Goal: Task Accomplishment & Management: Manage account settings

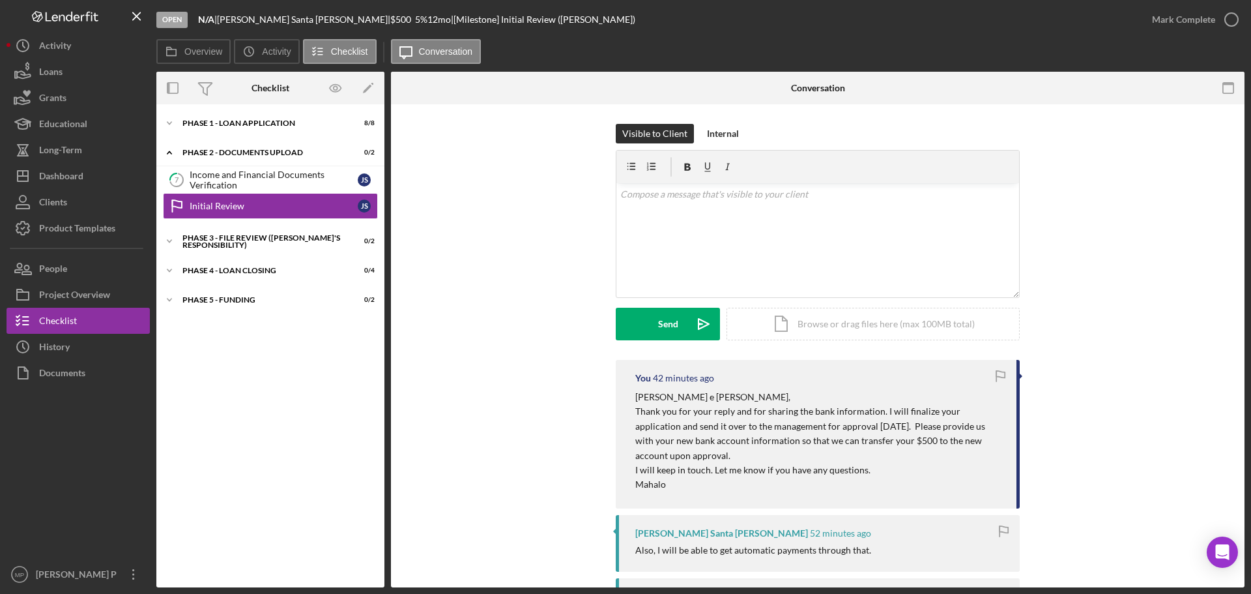
scroll to position [196, 0]
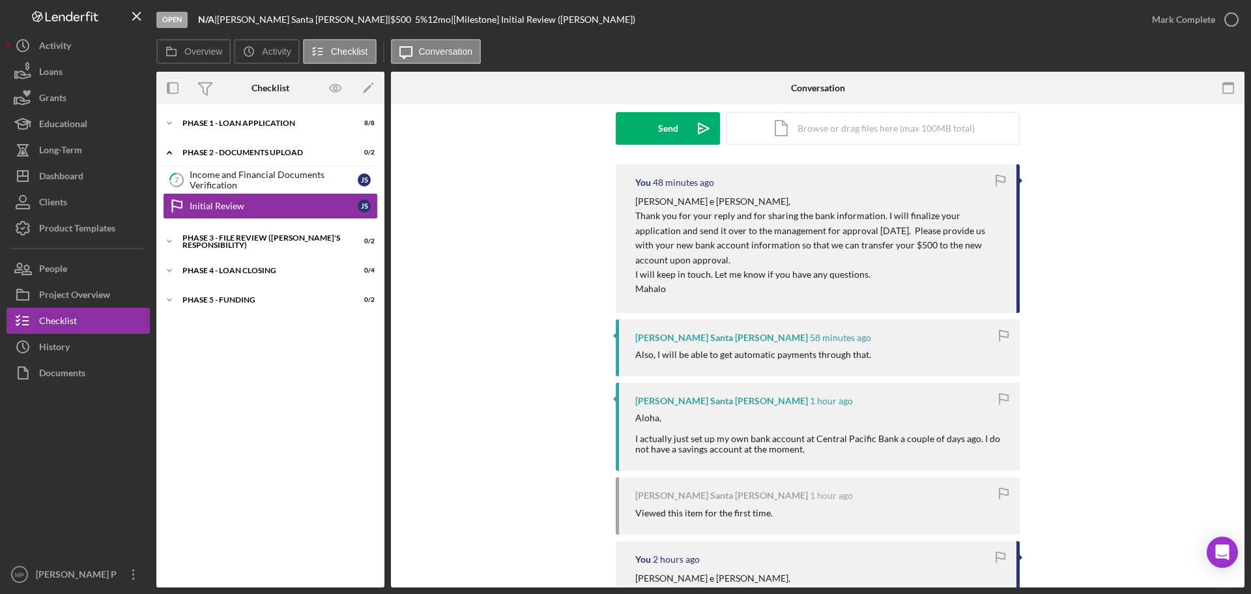
click at [493, 184] on div "You 48 minutes ago [PERSON_NAME] e [PERSON_NAME], Thank you for your reply and …" at bounding box center [818, 486] width 815 height 645
click at [77, 272] on button "People" at bounding box center [78, 268] width 143 height 26
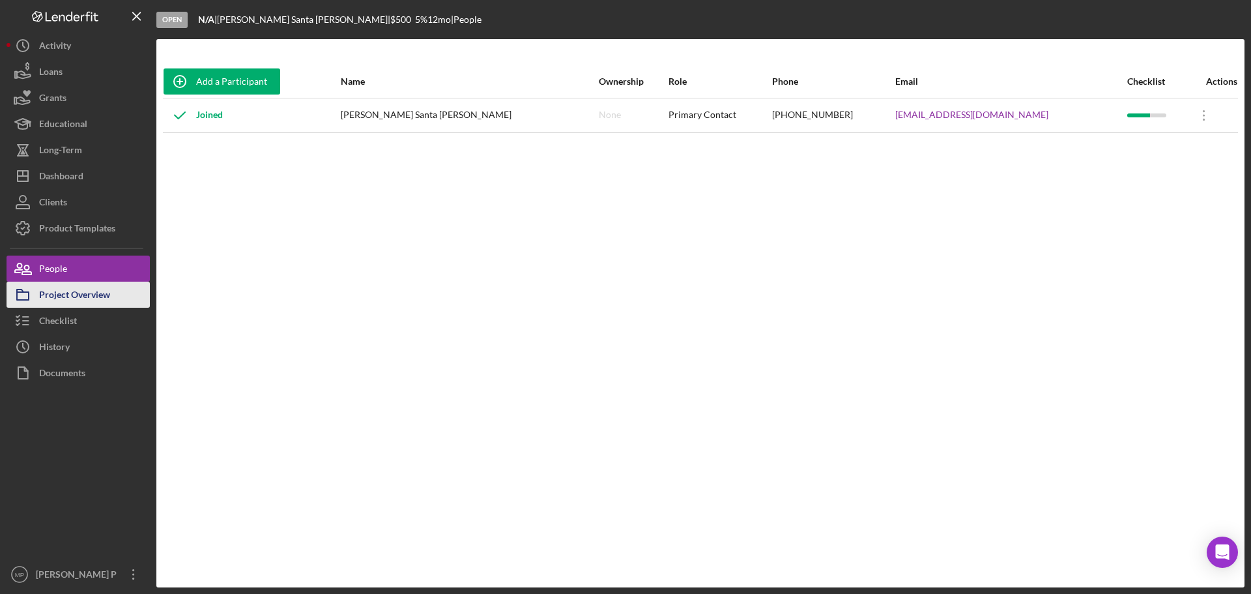
click at [87, 290] on div "Project Overview" at bounding box center [74, 296] width 71 height 29
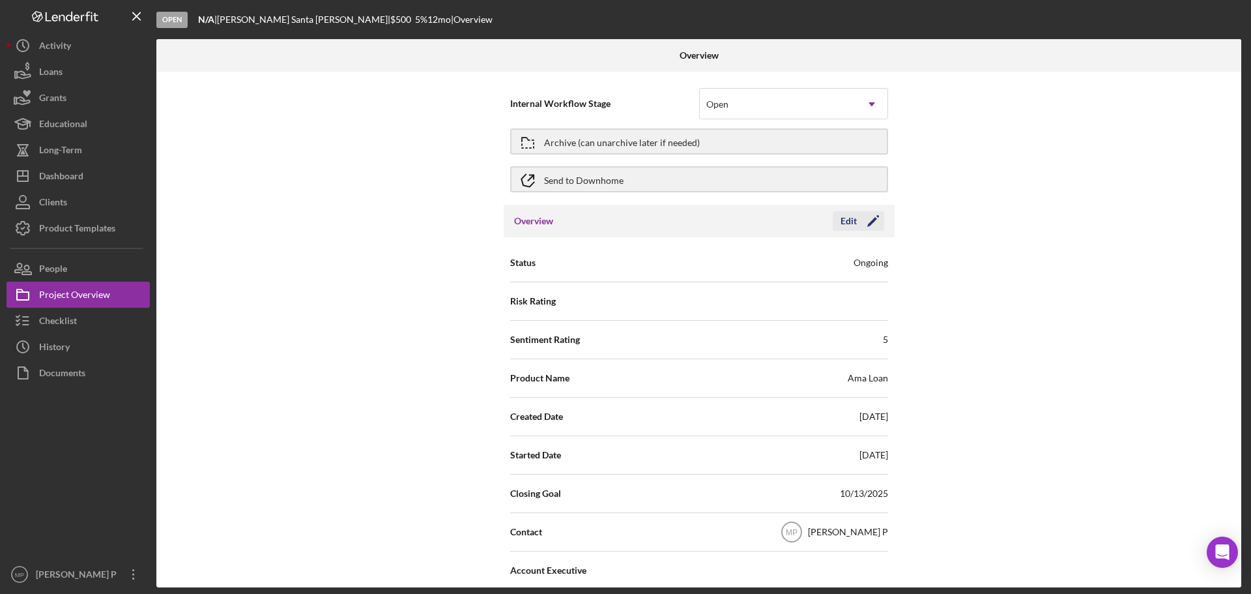
click at [854, 219] on div "Edit" at bounding box center [849, 221] width 16 height 20
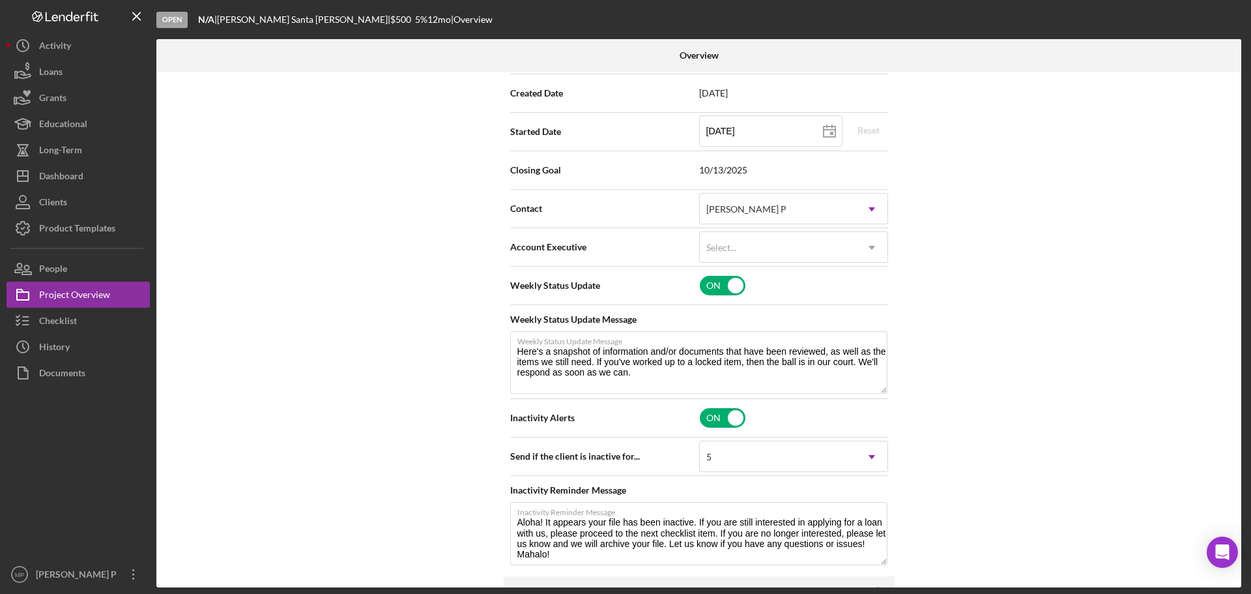
scroll to position [326, 0]
click at [737, 284] on input "checkbox" at bounding box center [723, 283] width 46 height 20
checkbox input "false"
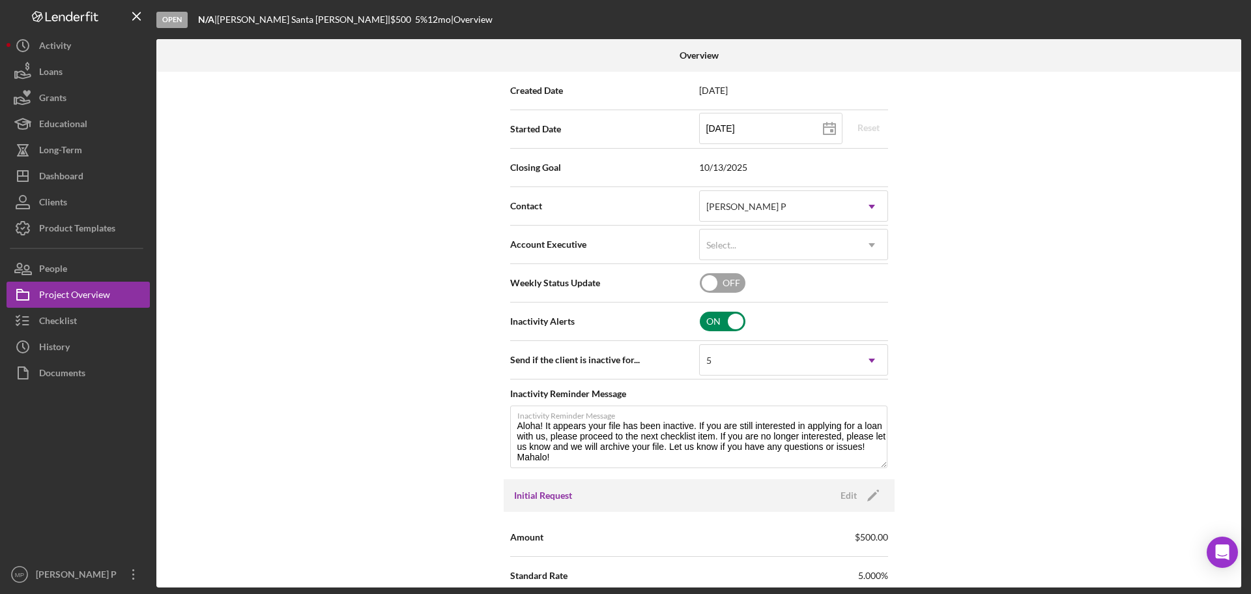
click at [732, 323] on input "checkbox" at bounding box center [723, 322] width 46 height 20
checkbox input "false"
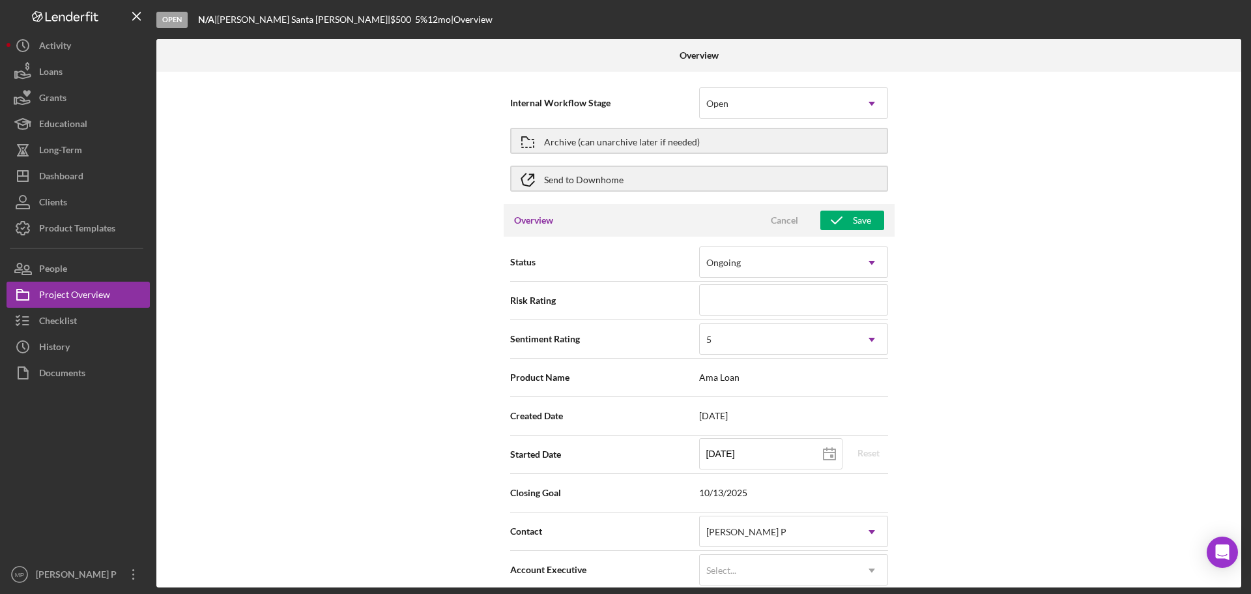
scroll to position [0, 0]
click at [868, 218] on div "Save" at bounding box center [862, 221] width 18 height 20
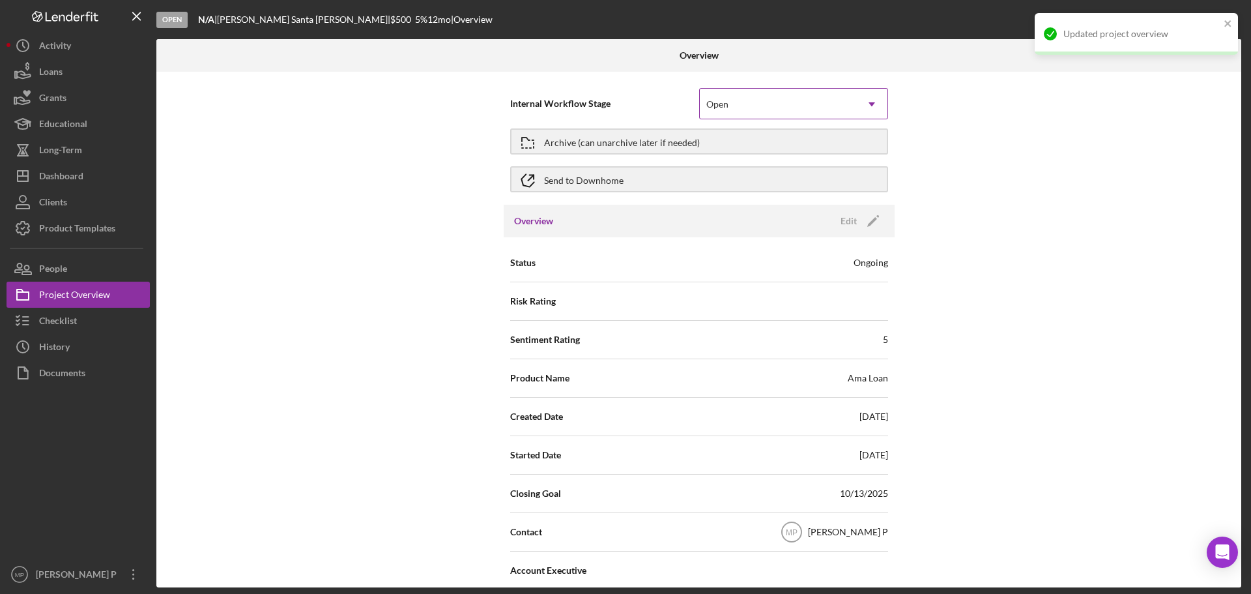
click at [867, 106] on icon "Icon/Dropdown Arrow" at bounding box center [871, 104] width 31 height 31
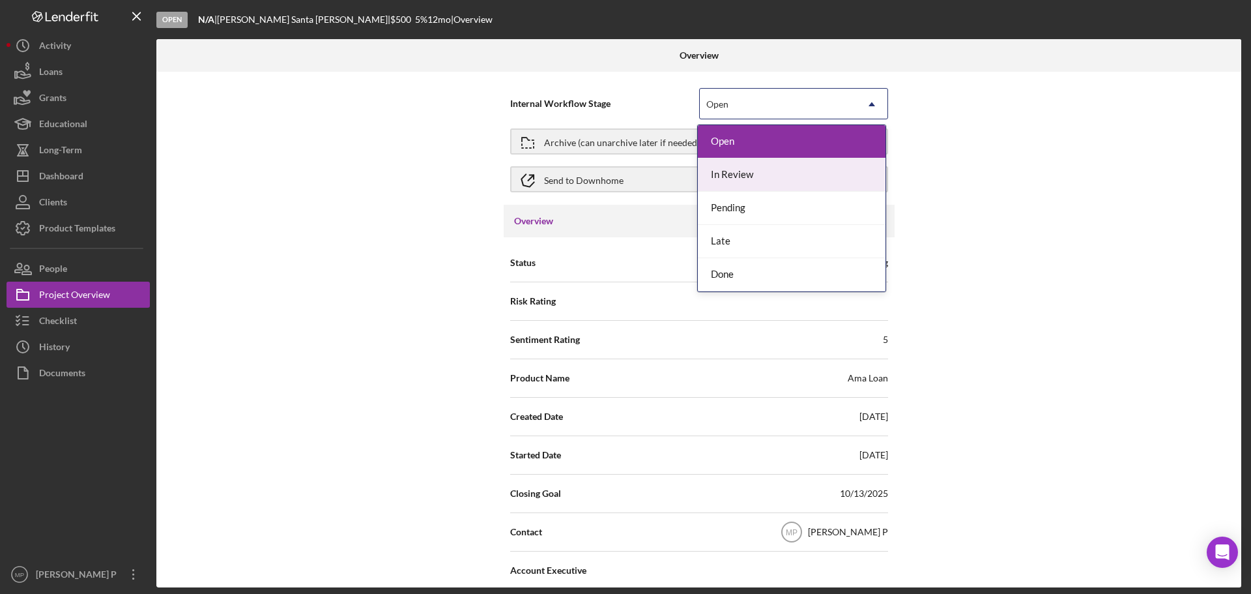
click at [850, 173] on div "In Review" at bounding box center [792, 174] width 188 height 33
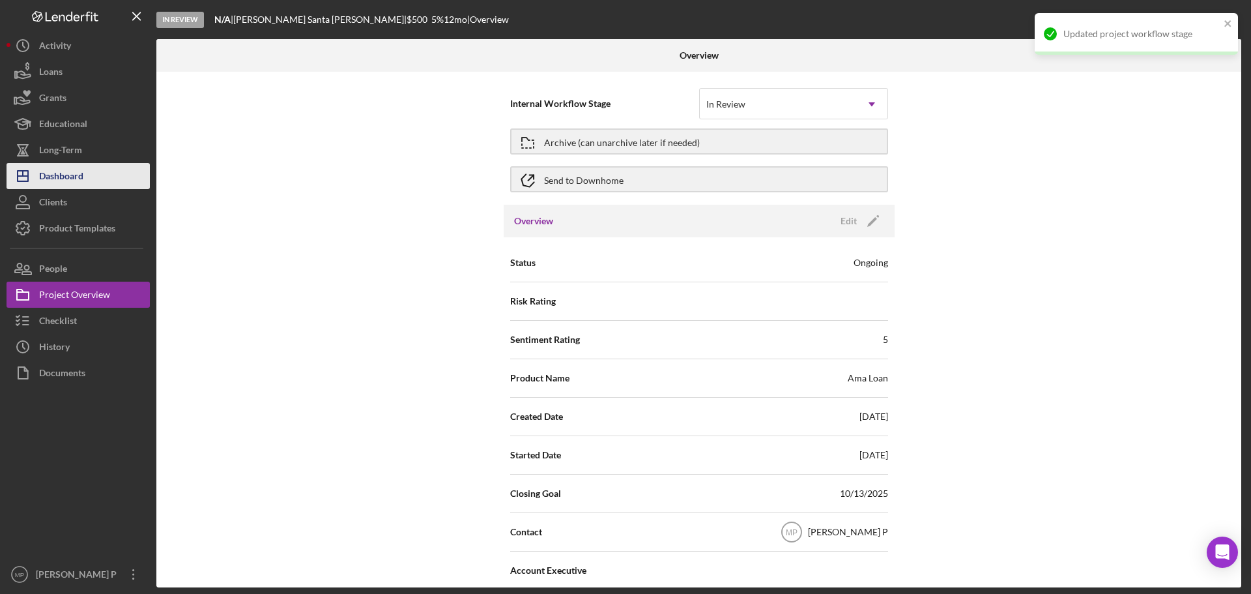
click at [96, 179] on button "Icon/Dashboard Dashboard" at bounding box center [78, 176] width 143 height 26
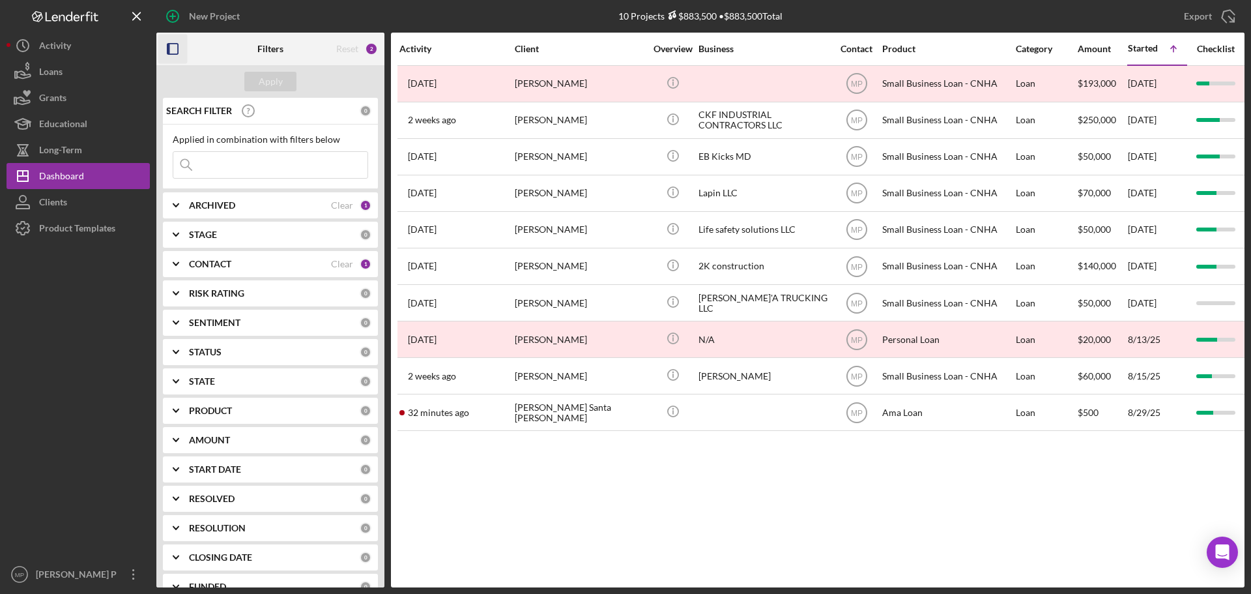
click at [169, 49] on rect "button" at bounding box center [169, 49] width 3 height 10
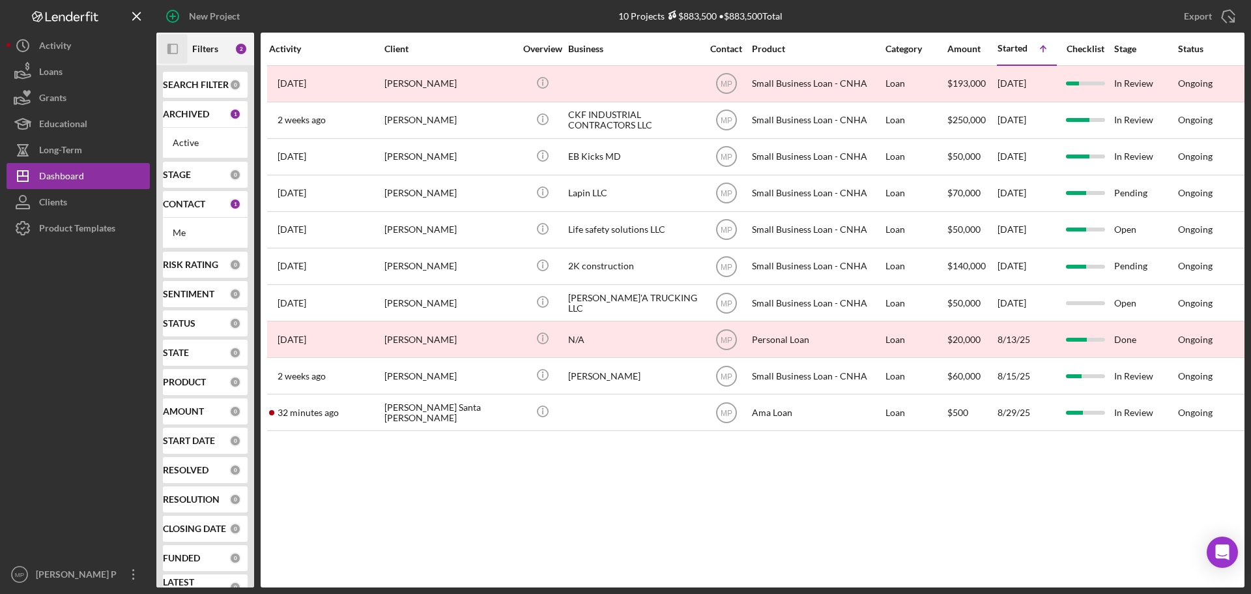
click at [973, 480] on div "Activity Client Overview Business Contact Product Category Amount Started Icon/…" at bounding box center [753, 310] width 984 height 555
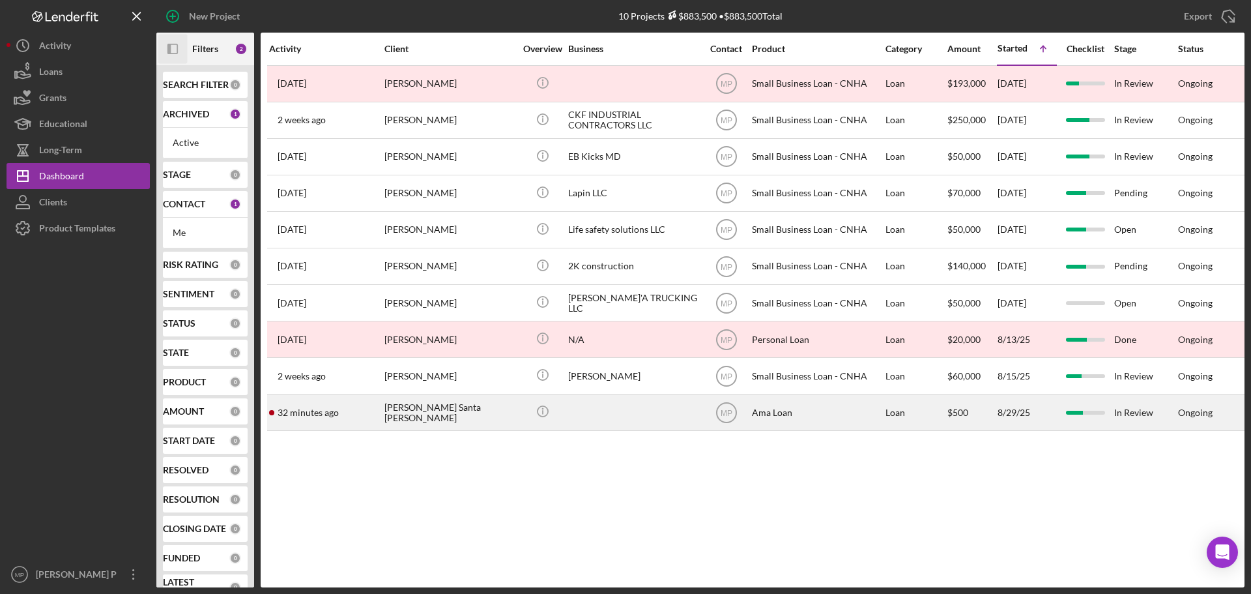
click at [373, 416] on div "32 minutes ago [PERSON_NAME] Santa [PERSON_NAME]" at bounding box center [326, 412] width 114 height 35
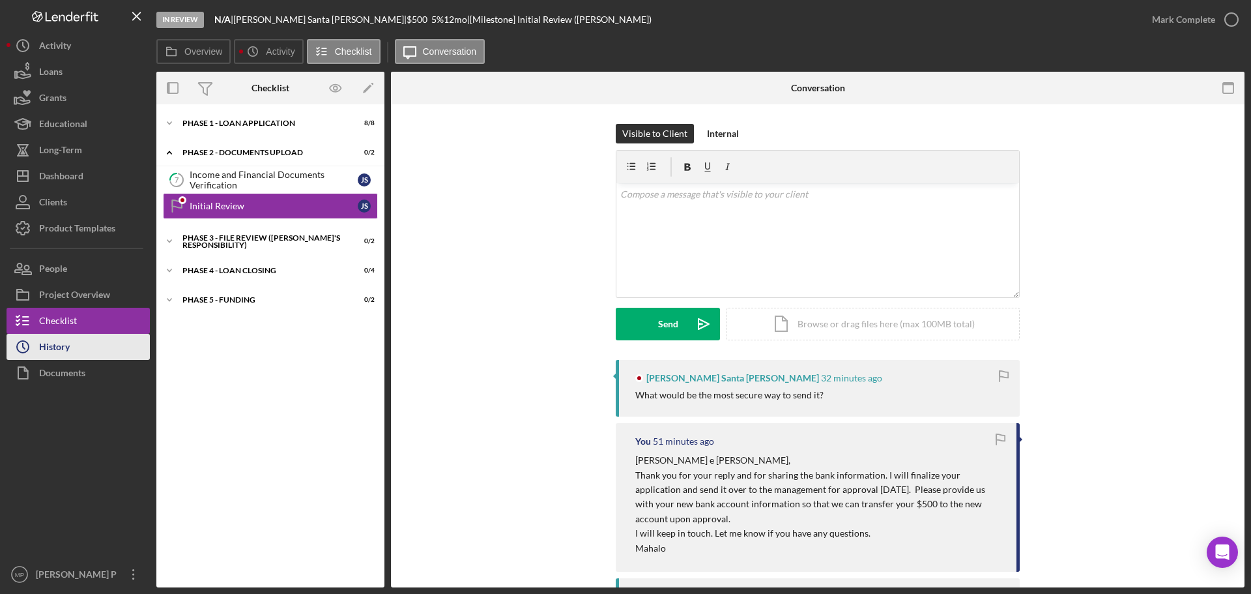
click at [62, 341] on div "History" at bounding box center [54, 348] width 31 height 29
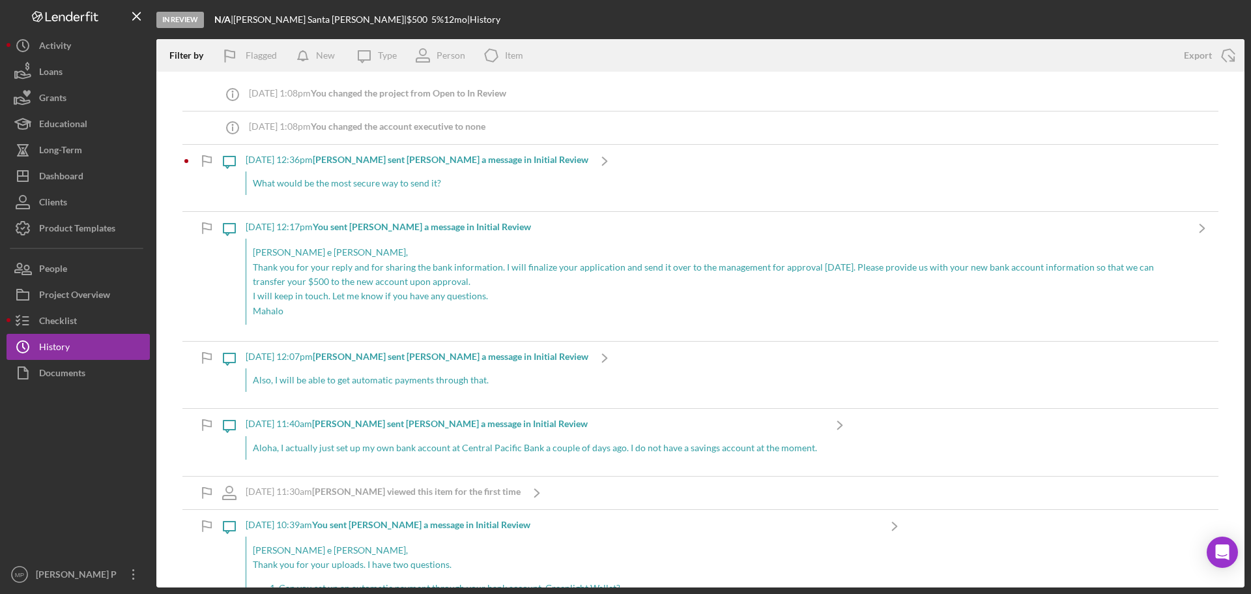
click at [469, 190] on div "What would be the most secure way to send it?" at bounding box center [417, 182] width 343 height 23
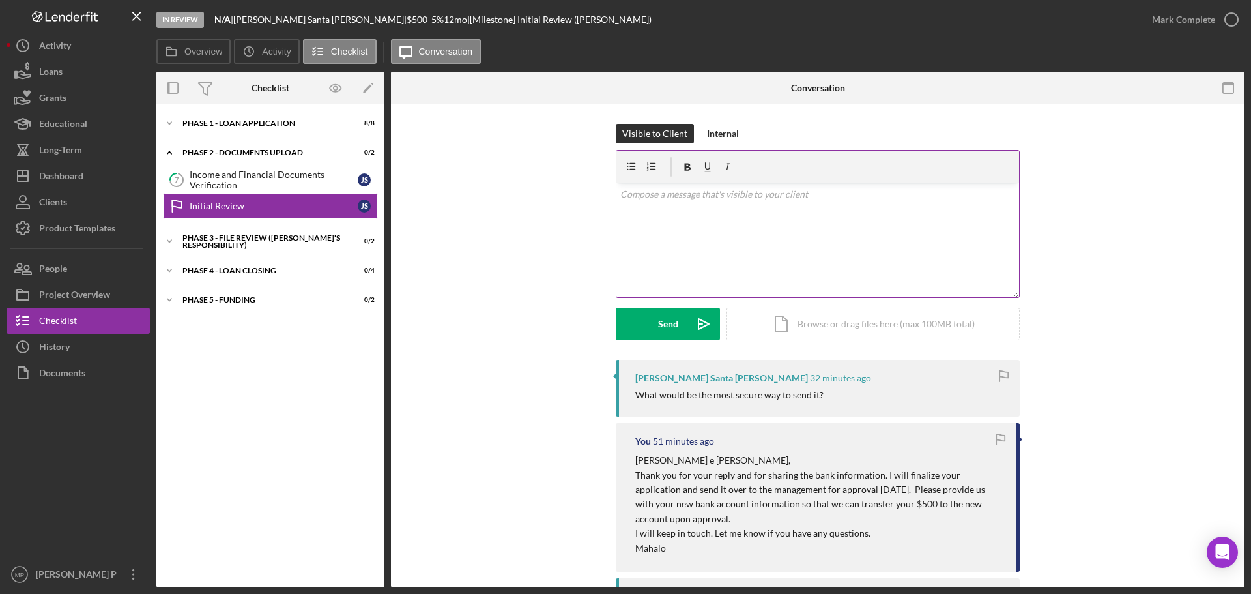
click at [695, 216] on div "v Color teal Color pink Remove color Add row above Add row below Add column bef…" at bounding box center [818, 240] width 403 height 114
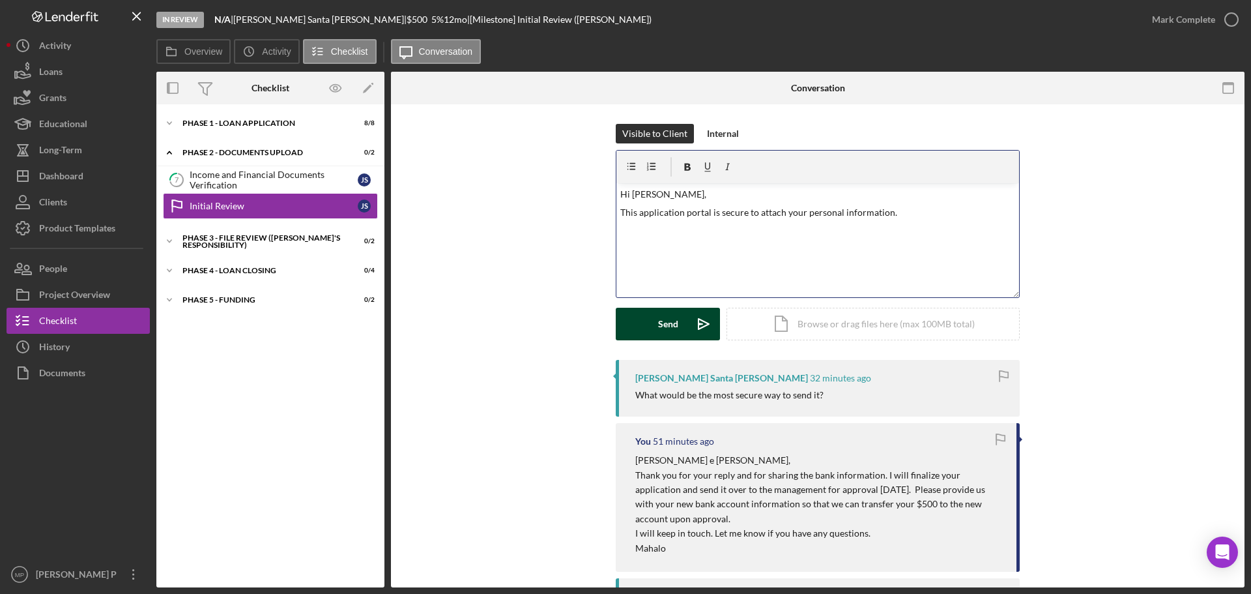
click at [654, 325] on button "Send Icon/icon-invite-send" at bounding box center [668, 324] width 104 height 33
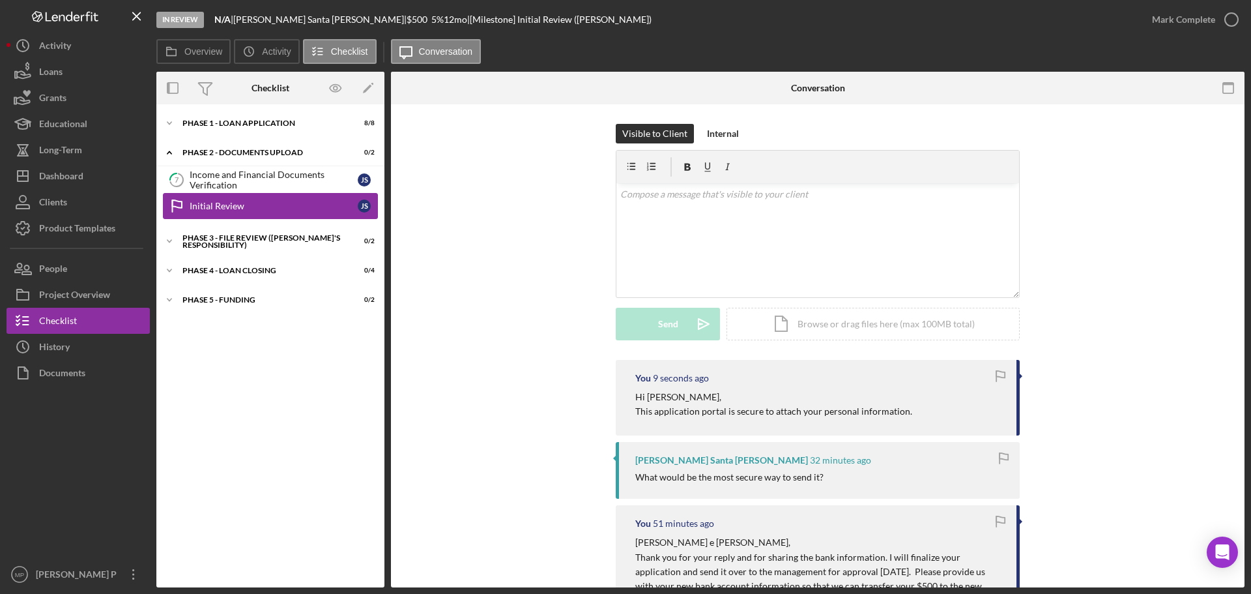
click at [214, 206] on div "Initial Review" at bounding box center [274, 206] width 168 height 10
click at [372, 84] on icon "Icon/Edit" at bounding box center [368, 88] width 29 height 29
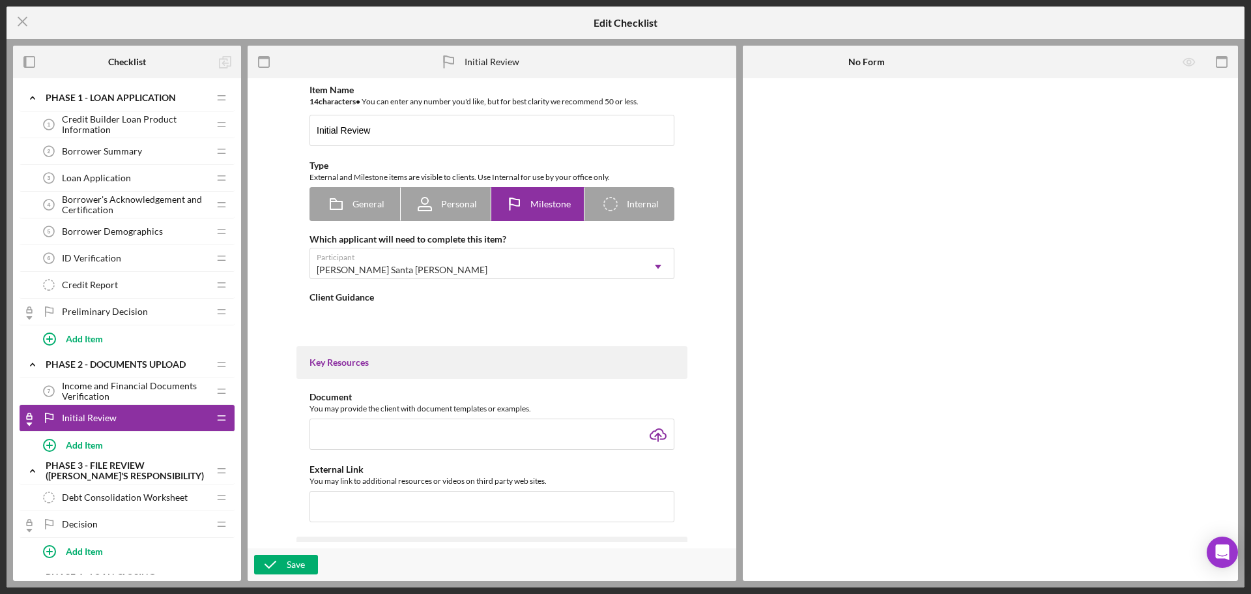
type textarea "<div>Your loan application is now being reviewed. We'll contact you if we need …"
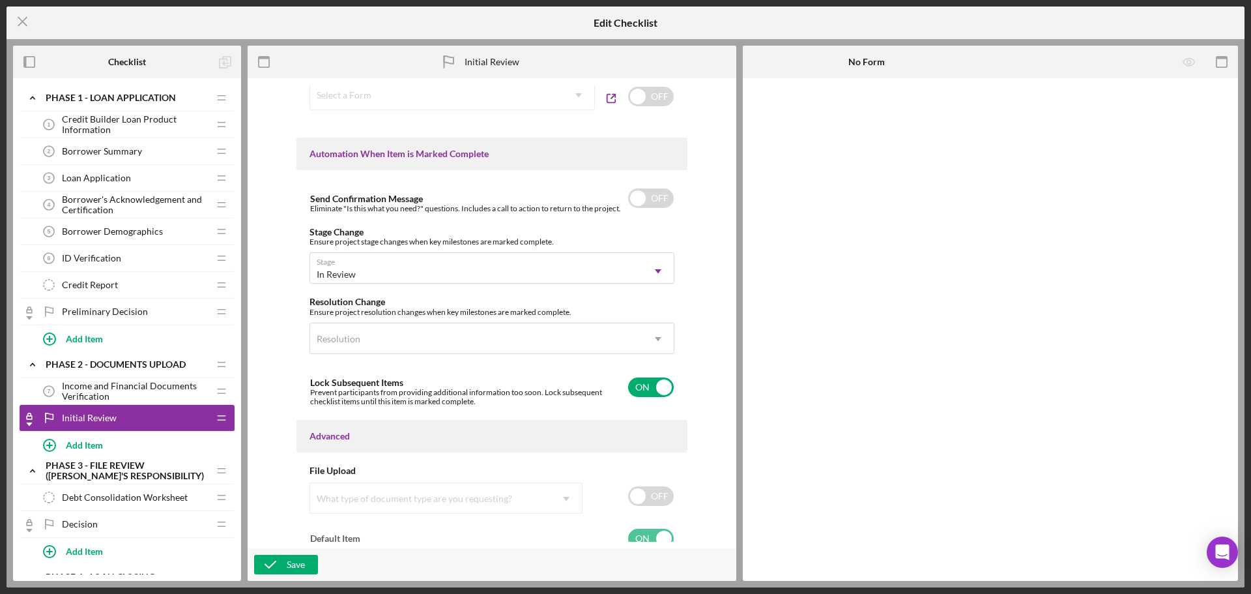
scroll to position [761, 0]
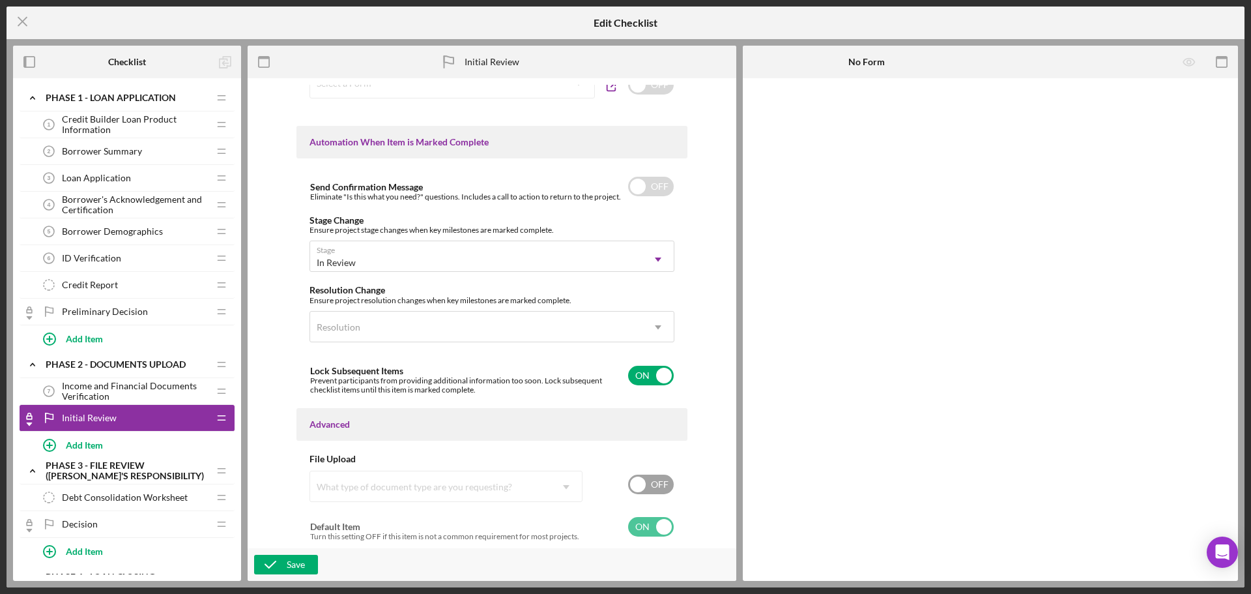
click at [653, 488] on input "checkbox" at bounding box center [651, 484] width 46 height 20
checkbox input "true"
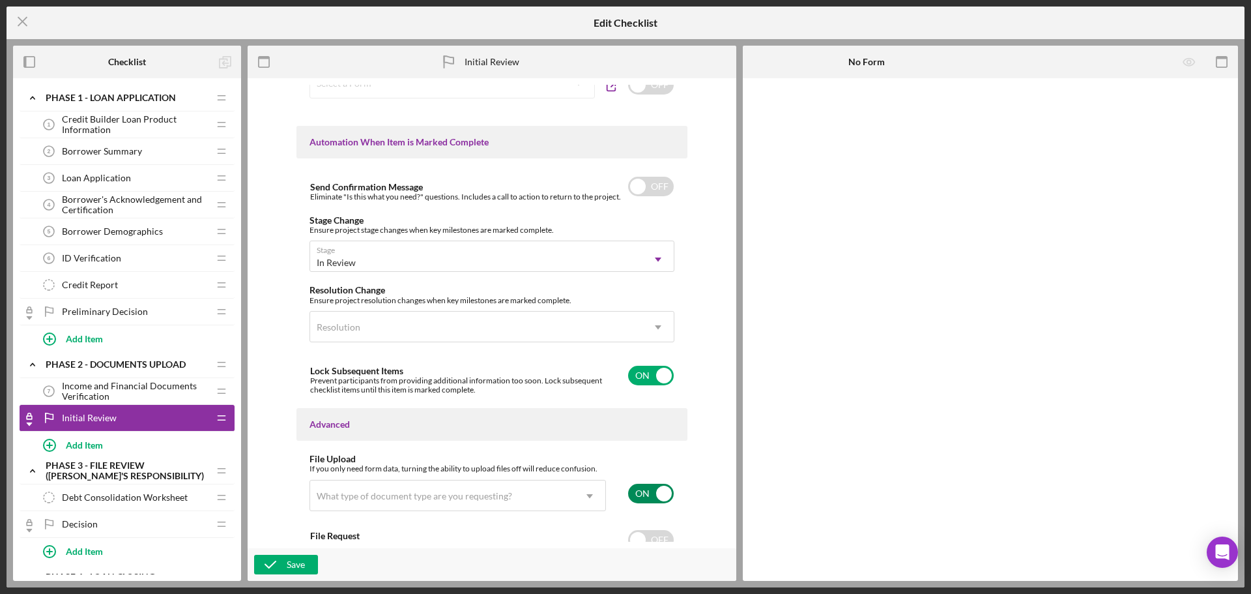
scroll to position [822, 0]
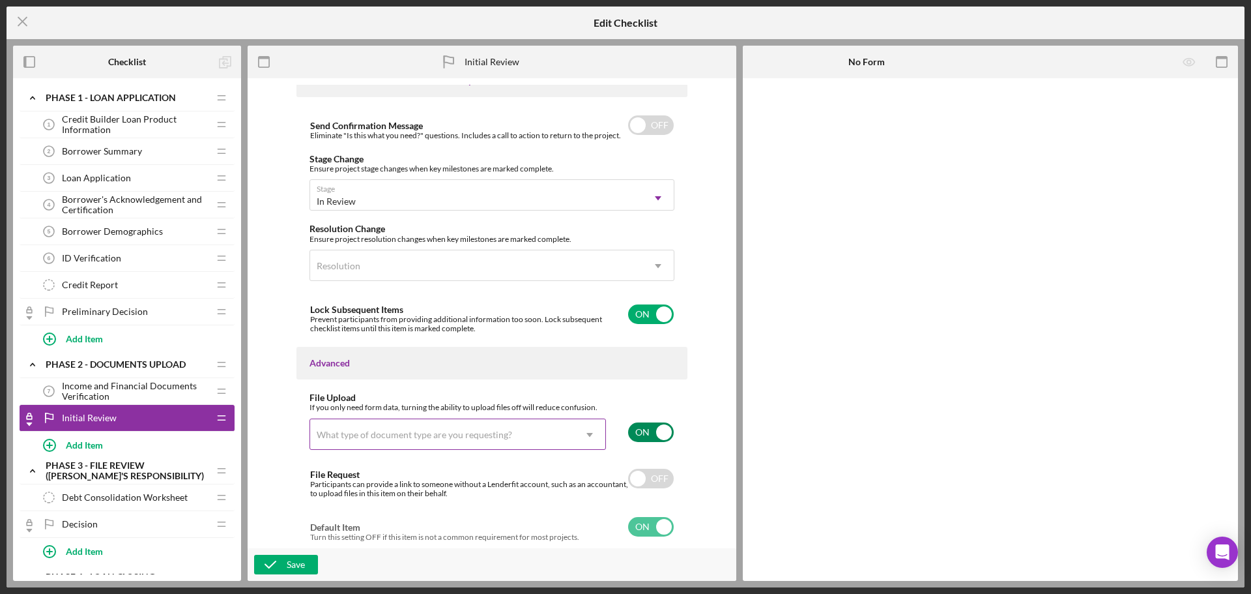
click at [594, 438] on icon "Icon/Dropdown Arrow" at bounding box center [589, 434] width 31 height 31
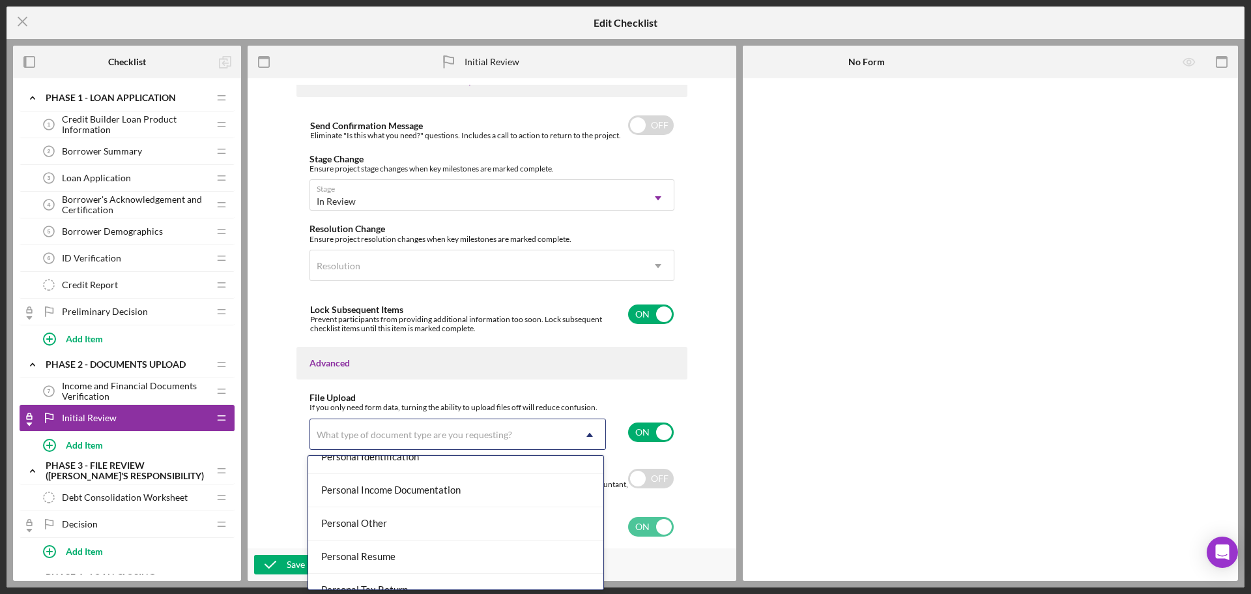
scroll to position [978, 0]
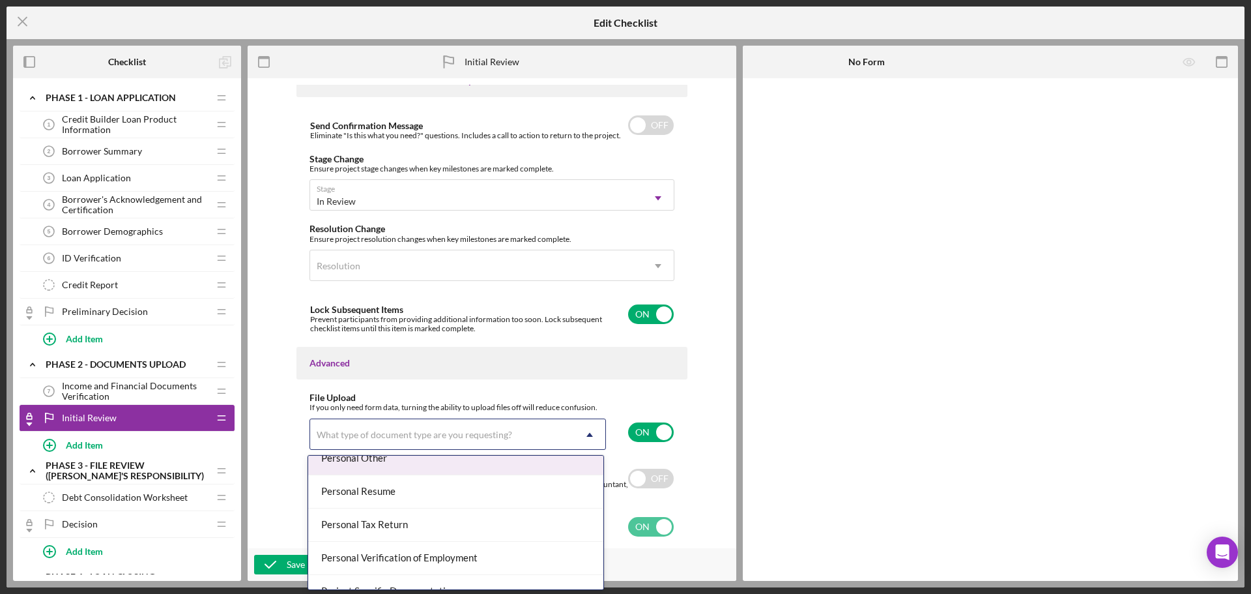
click at [374, 464] on div "Personal Other" at bounding box center [455, 458] width 295 height 33
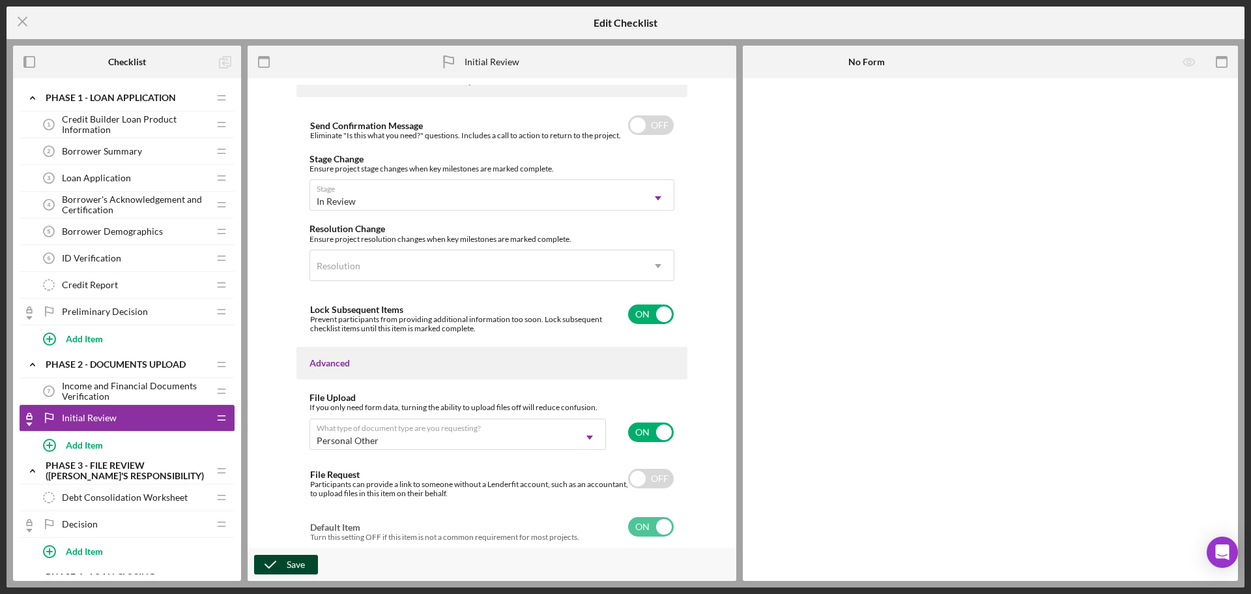
click at [295, 562] on div "Save" at bounding box center [296, 565] width 18 height 20
click at [18, 23] on icon "Icon/Menu Close" at bounding box center [23, 21] width 33 height 33
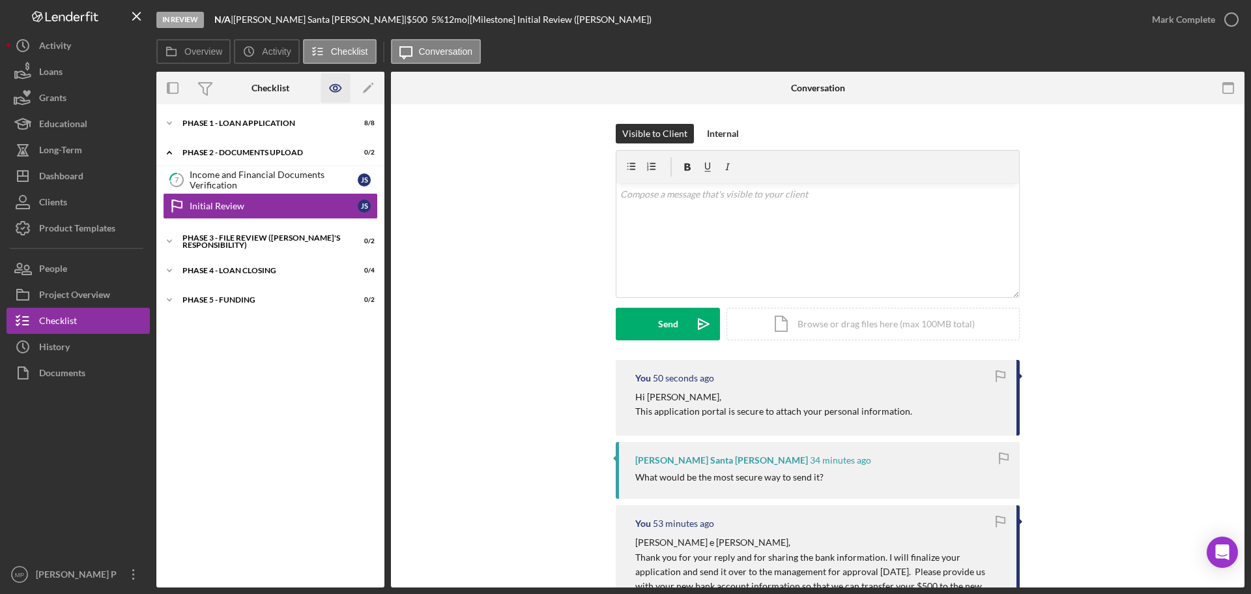
click at [327, 89] on icon "button" at bounding box center [335, 88] width 29 height 29
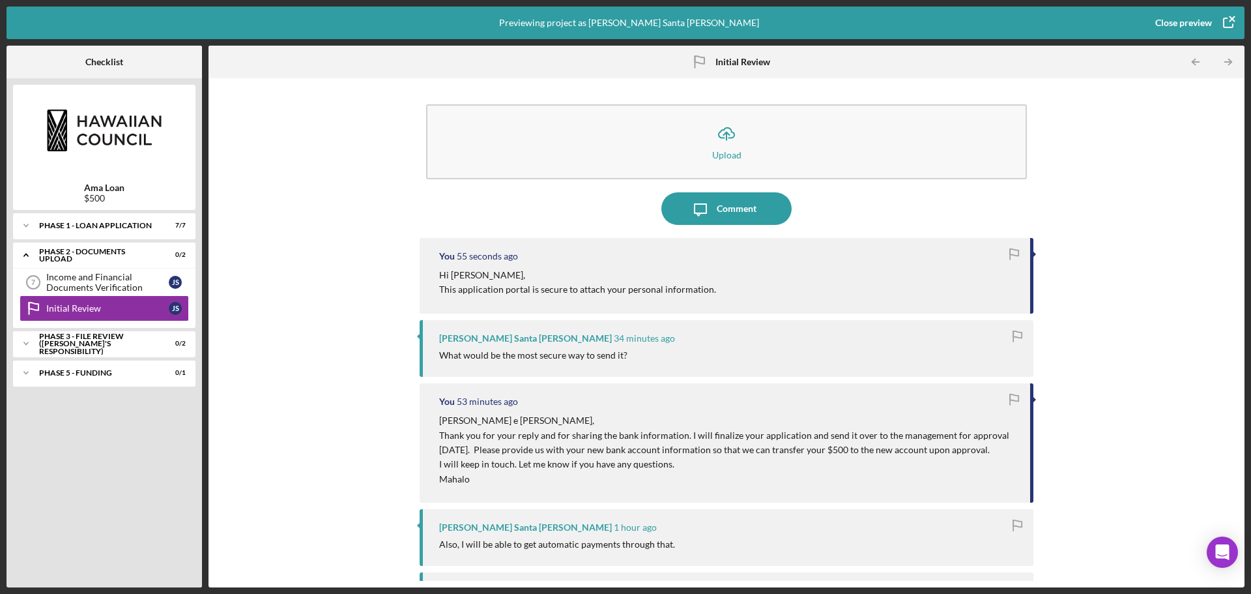
click at [1194, 20] on div "Close preview" at bounding box center [1184, 23] width 57 height 26
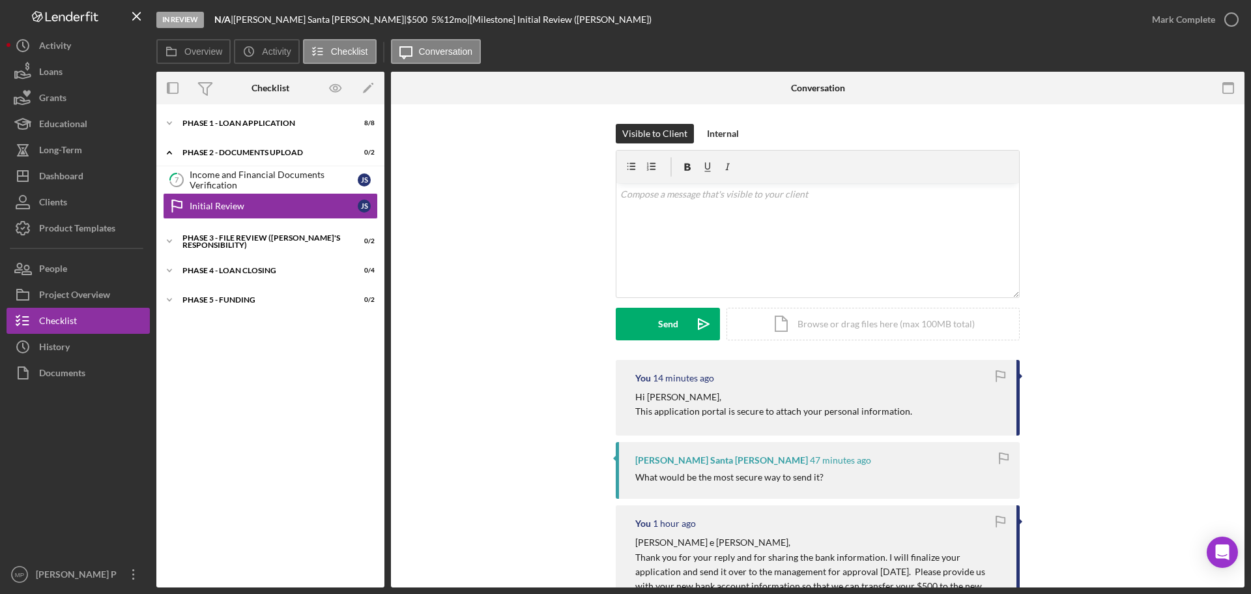
drag, startPoint x: 186, startPoint y: 400, endPoint x: 187, endPoint y: 390, distance: 9.9
click at [186, 400] on div "Icon/Expander Phase 1 - Loan Application 8 / 8 Icon/Expander Phase 2 - DOCUMENT…" at bounding box center [270, 346] width 228 height 470
click at [94, 178] on button "Icon/Dashboard Dashboard" at bounding box center [78, 176] width 143 height 26
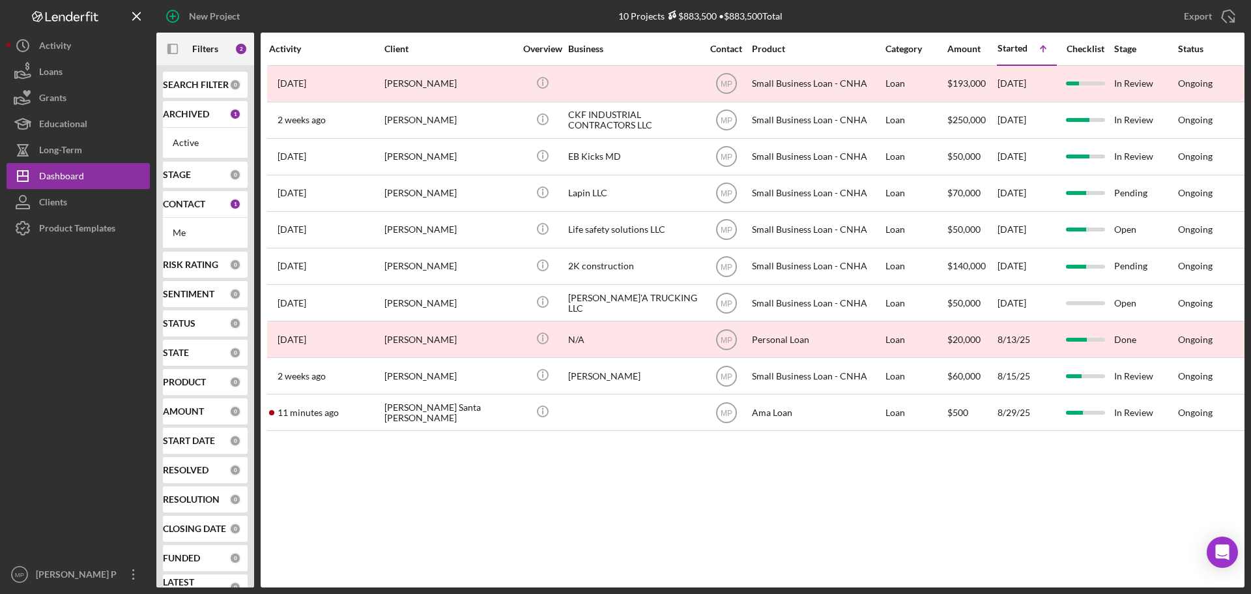
click at [695, 476] on div "Activity Client Overview Business Contact Product Category Amount Started Icon/…" at bounding box center [753, 310] width 984 height 555
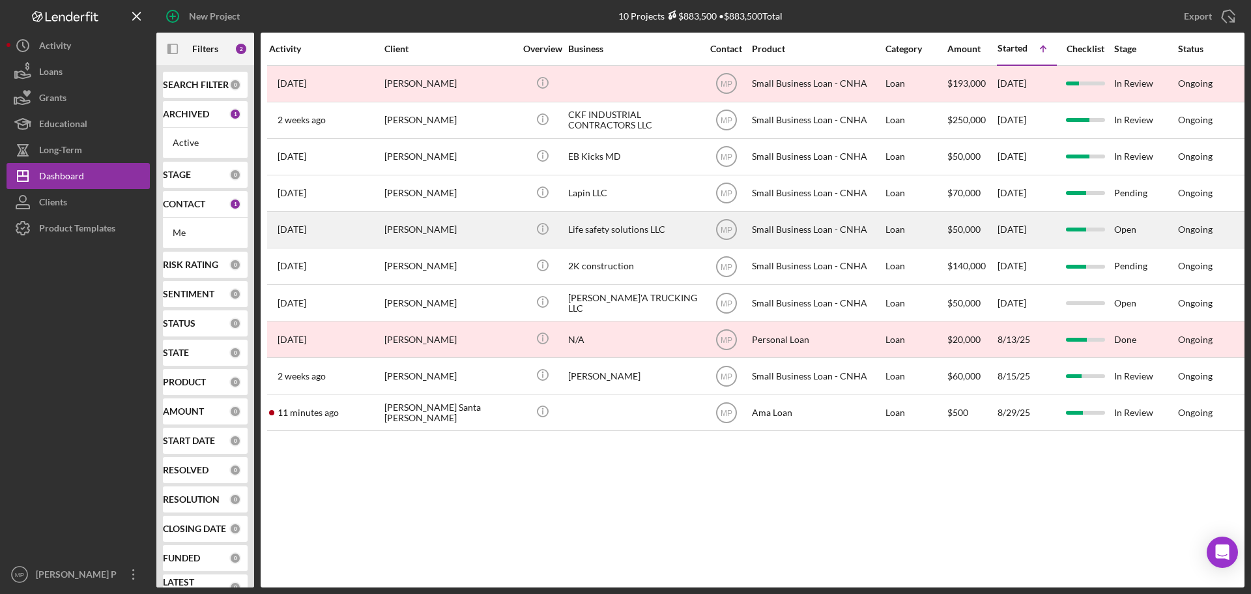
click at [635, 229] on div "Life safety solutions LLC" at bounding box center [633, 229] width 130 height 35
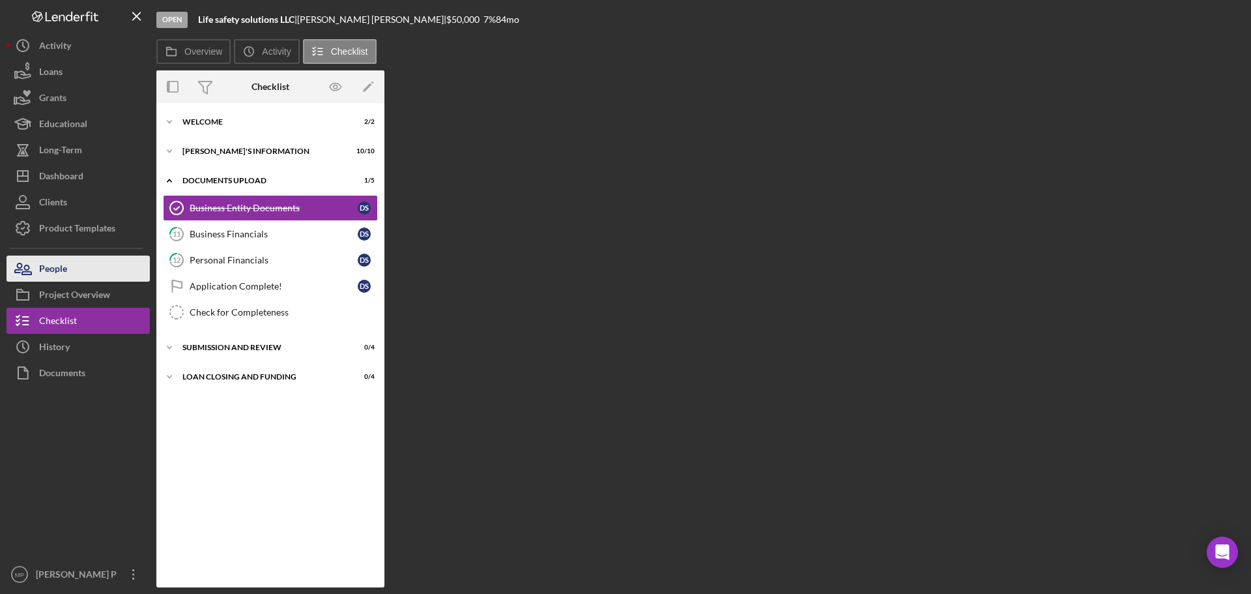
click at [89, 272] on button "People" at bounding box center [78, 268] width 143 height 26
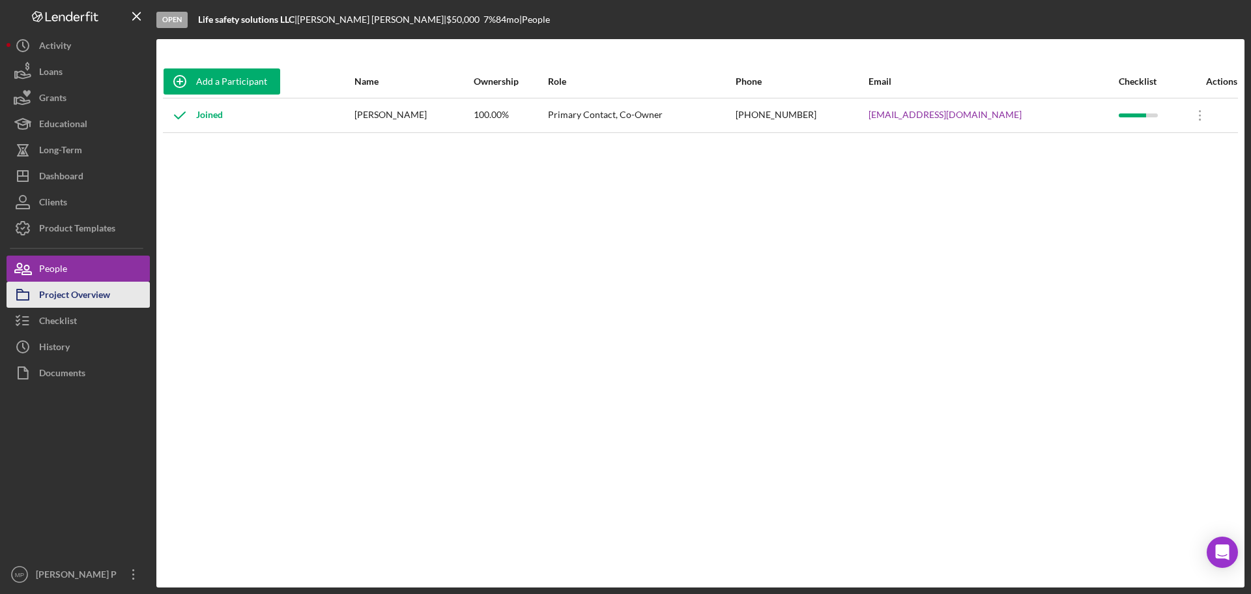
click at [91, 288] on div "Project Overview" at bounding box center [74, 296] width 71 height 29
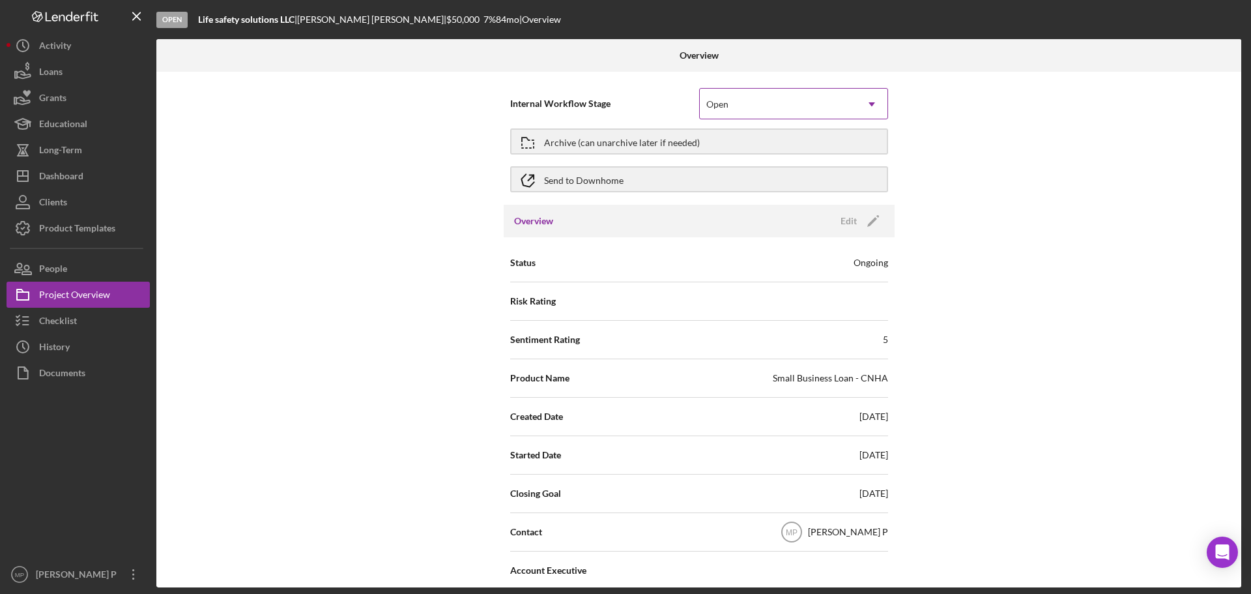
click at [864, 103] on icon "Icon/Dropdown Arrow" at bounding box center [871, 104] width 31 height 31
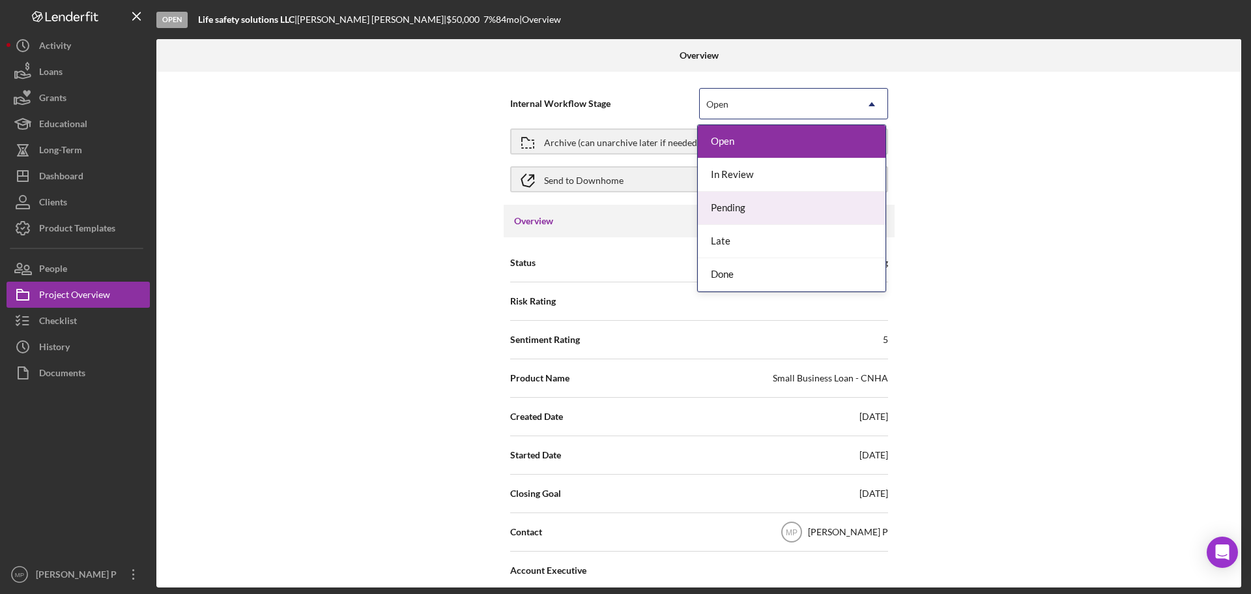
click at [856, 211] on div "Pending" at bounding box center [792, 208] width 188 height 33
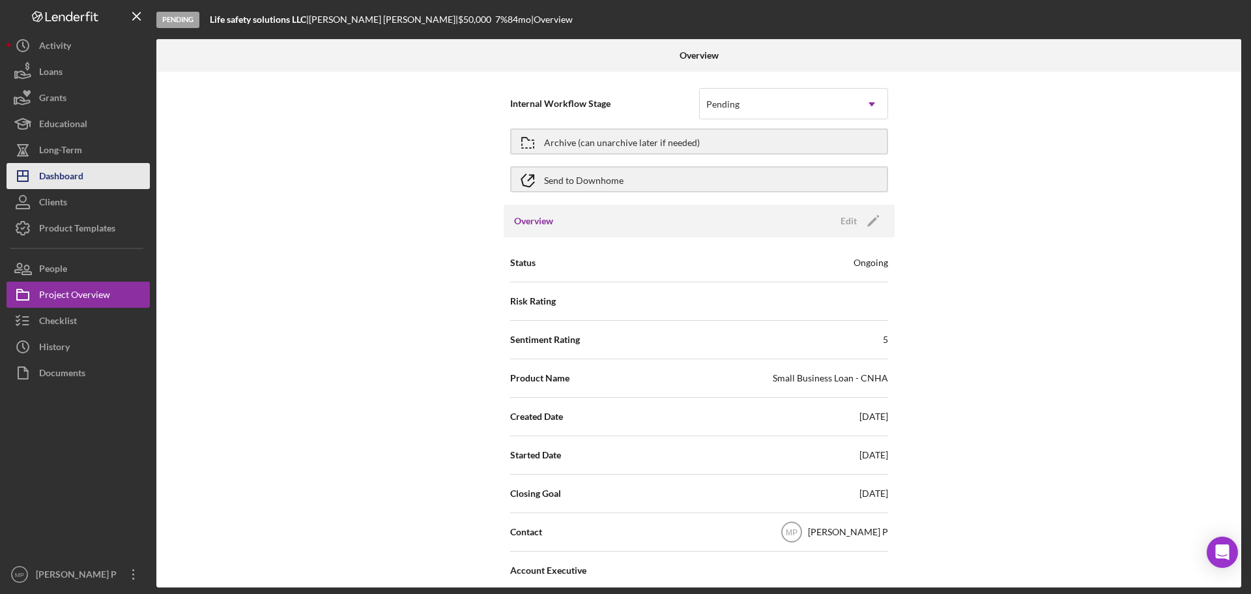
click at [76, 181] on div "Dashboard" at bounding box center [61, 177] width 44 height 29
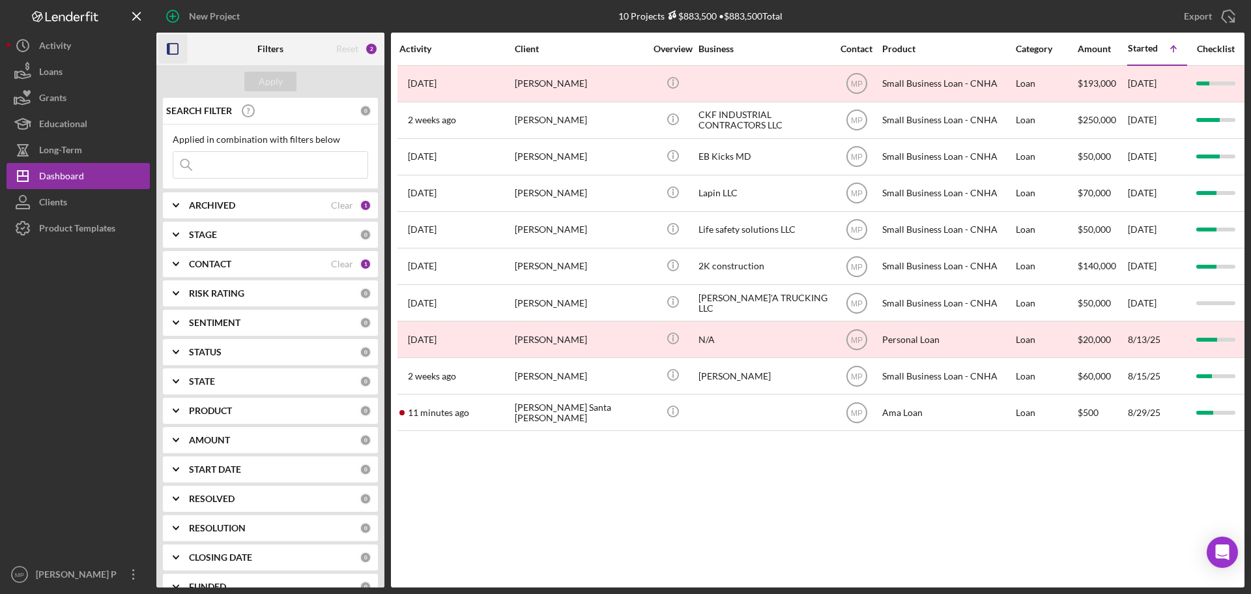
click at [174, 40] on icon "button" at bounding box center [172, 49] width 29 height 29
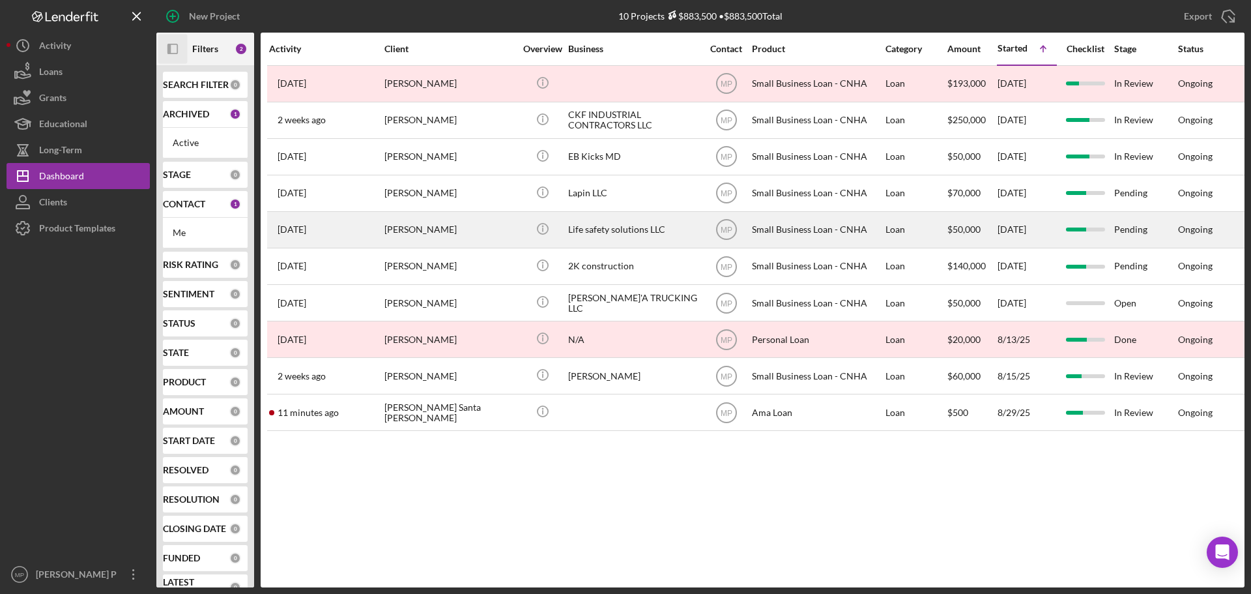
click at [598, 231] on div "Life safety solutions LLC" at bounding box center [633, 229] width 130 height 35
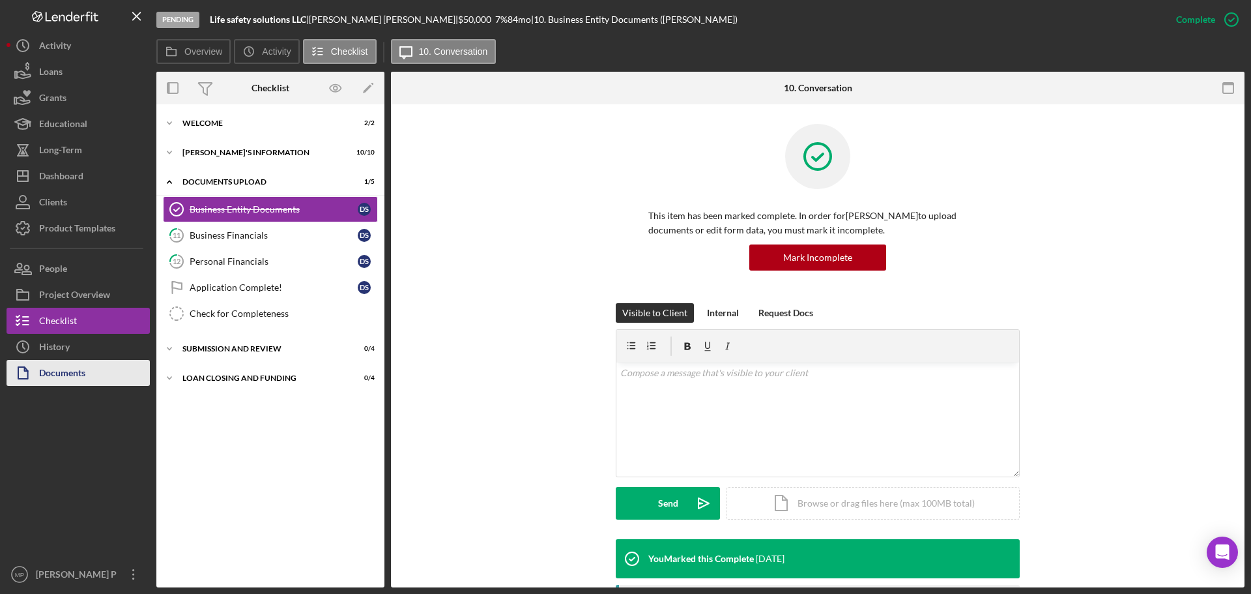
click at [61, 380] on div "Documents" at bounding box center [62, 374] width 46 height 29
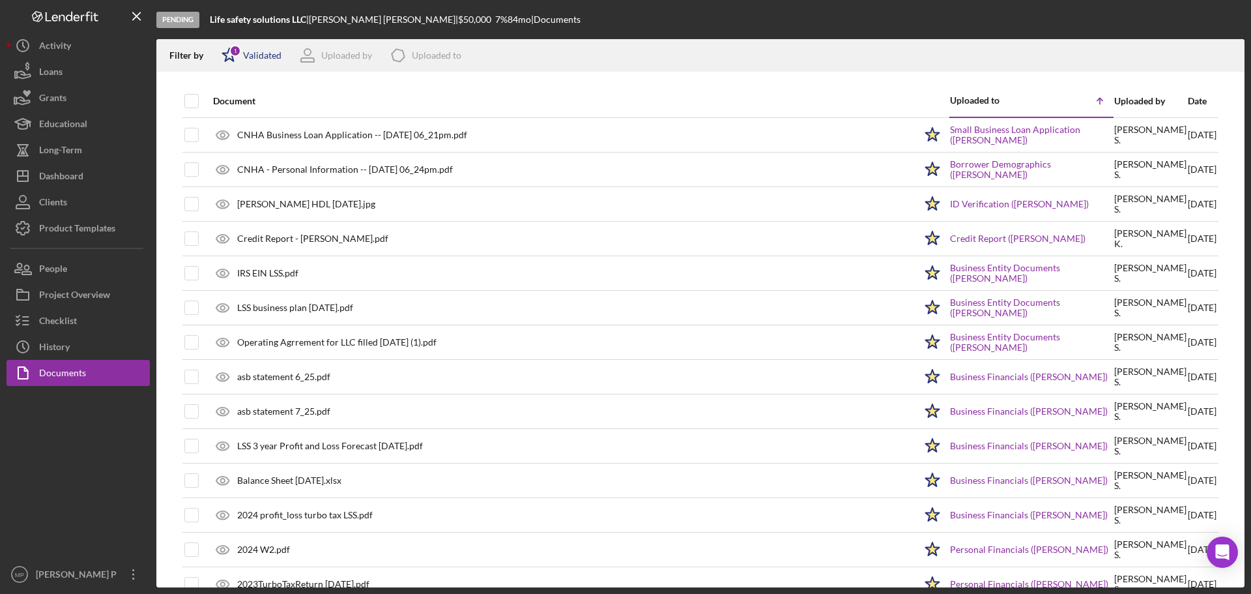
click at [248, 51] on div "Validated" at bounding box center [262, 55] width 38 height 10
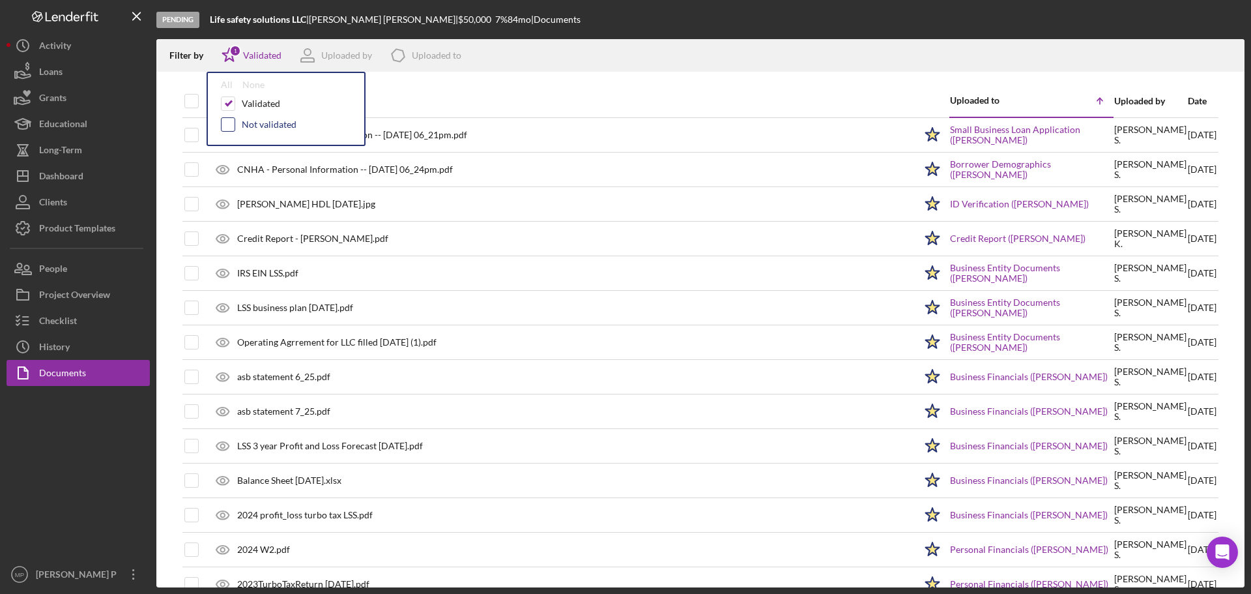
click at [228, 124] on input "checkbox" at bounding box center [228, 124] width 13 height 13
checkbox input "true"
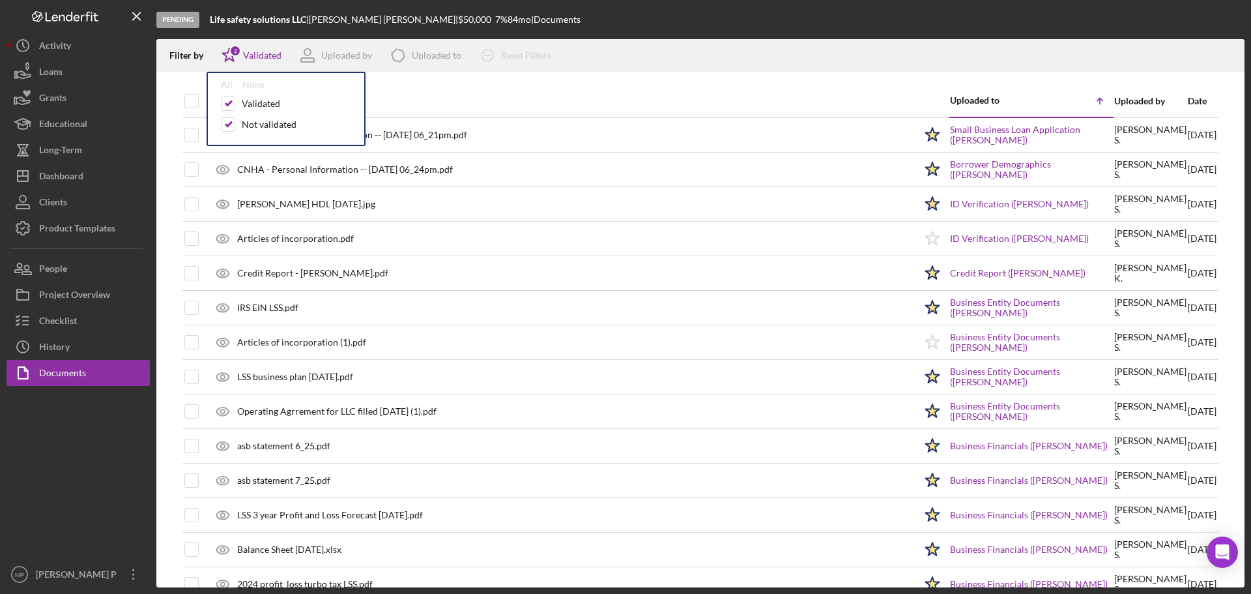
click at [456, 96] on div "Document" at bounding box center [564, 101] width 702 height 10
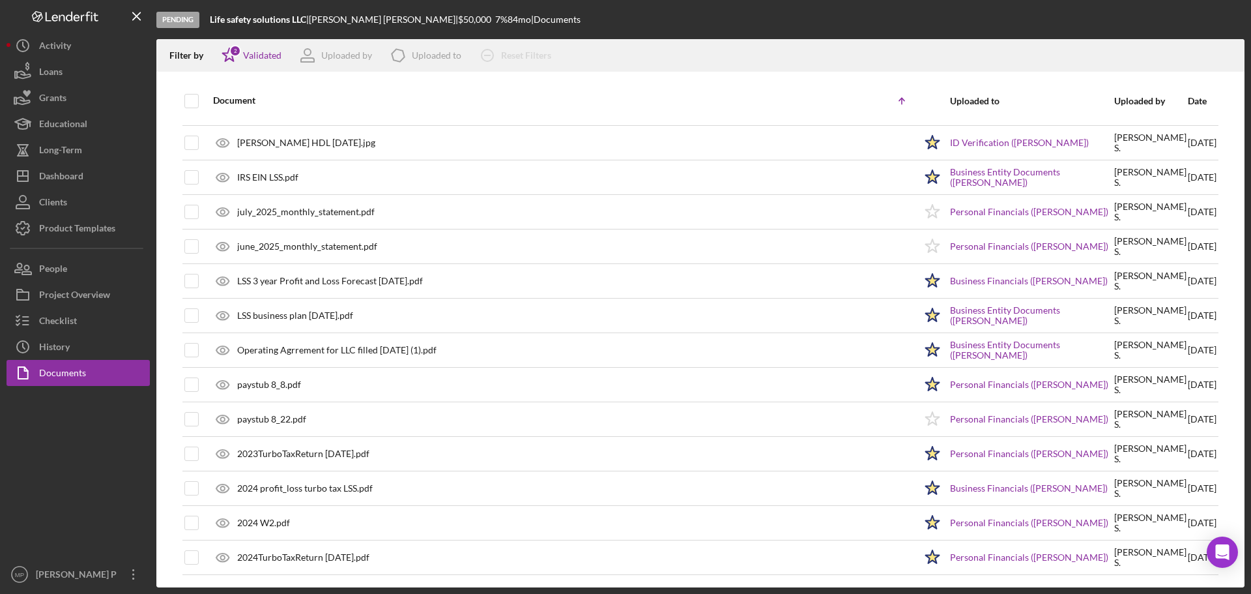
scroll to position [338, 0]
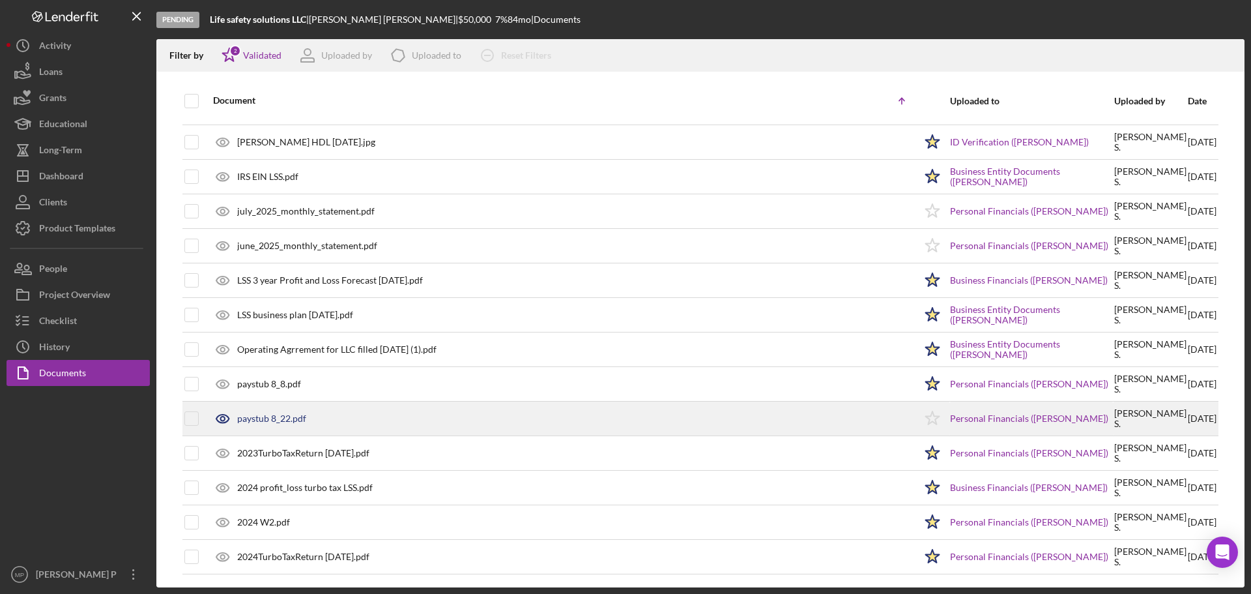
click at [284, 420] on div "paystub 8_22.pdf" at bounding box center [271, 418] width 69 height 10
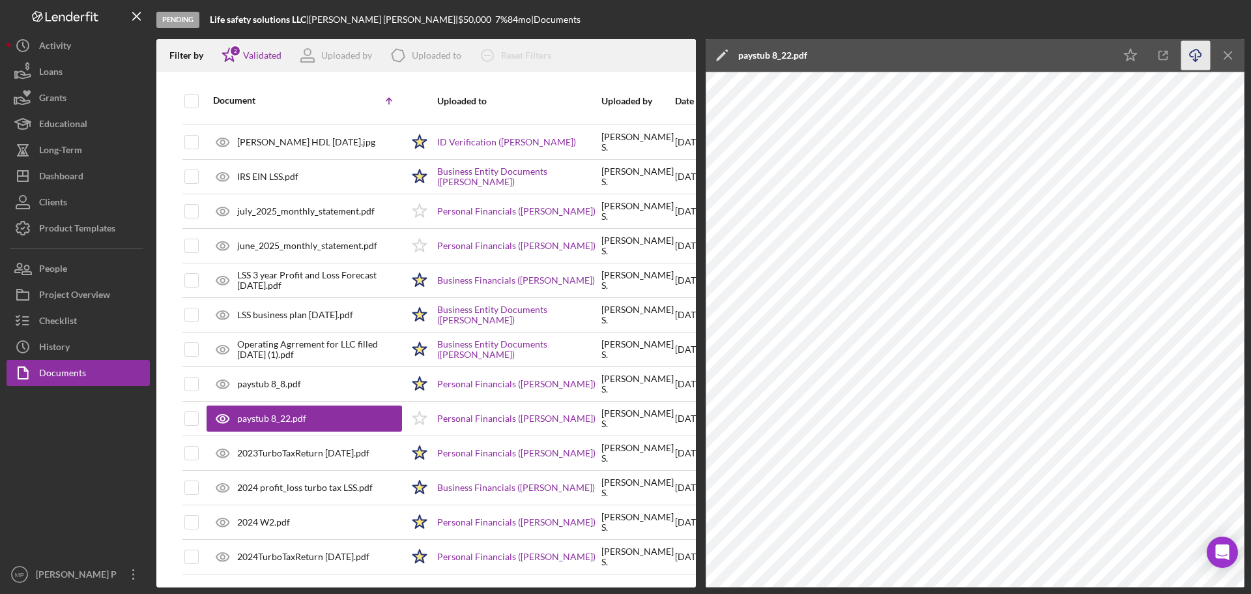
click at [1199, 53] on icon "Icon/Download" at bounding box center [1196, 55] width 29 height 29
click at [1231, 54] on icon "Icon/Menu Close" at bounding box center [1228, 55] width 29 height 29
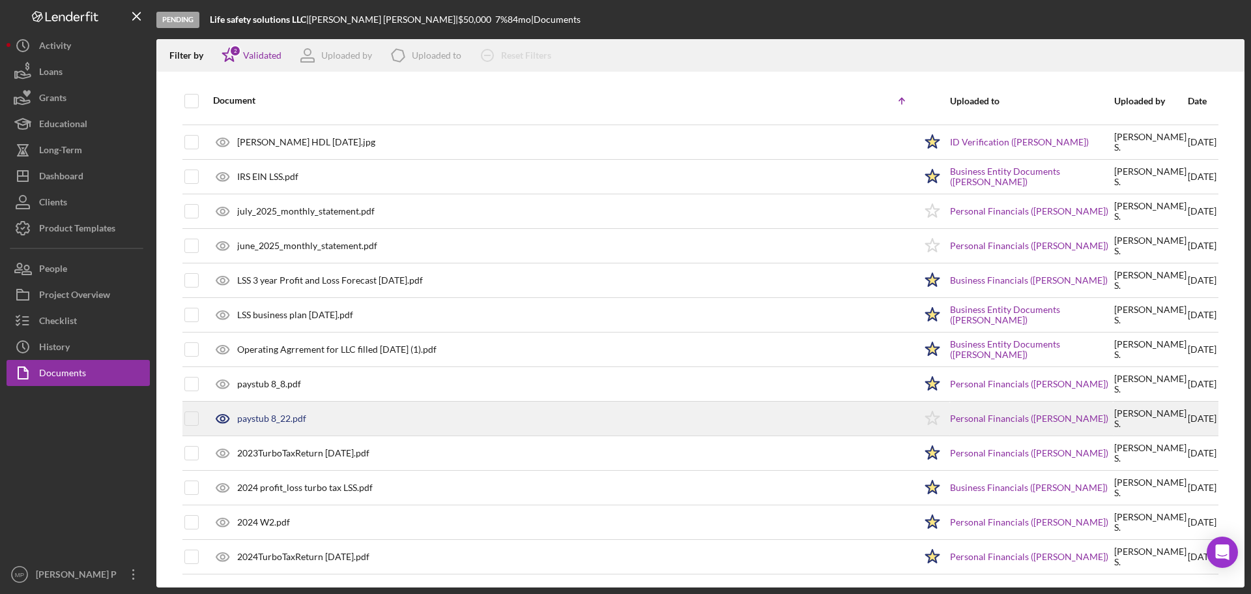
click at [926, 416] on polygon at bounding box center [933, 417] width 14 height 13
drag, startPoint x: 124, startPoint y: 529, endPoint x: 132, endPoint y: 524, distance: 9.4
click at [125, 530] on div at bounding box center [78, 473] width 143 height 175
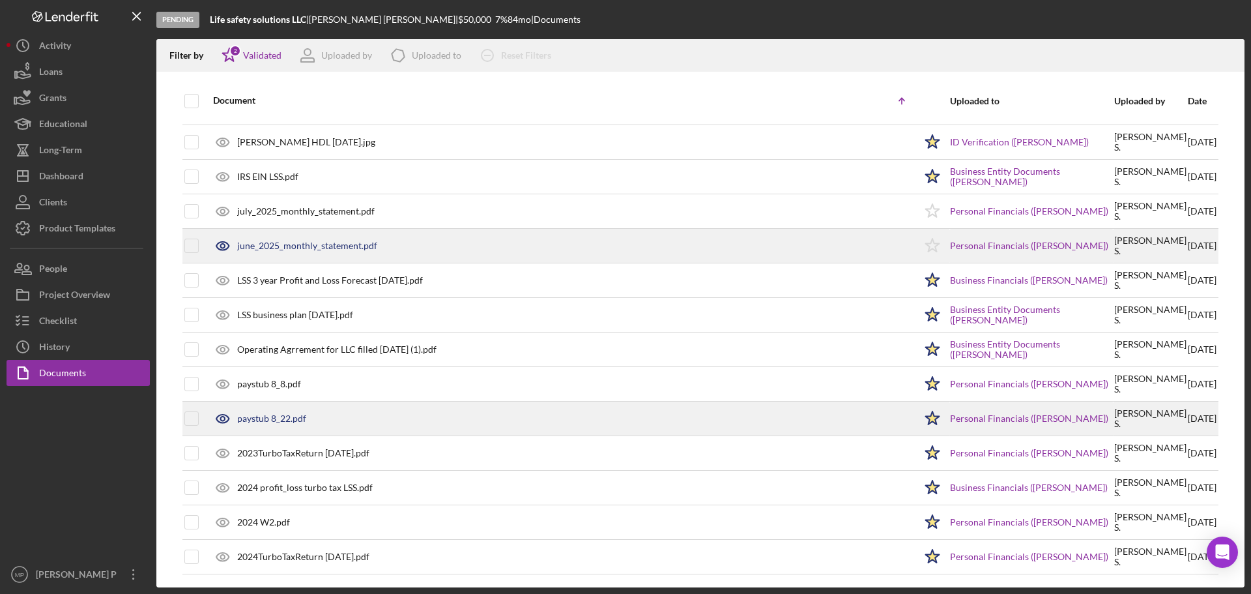
click at [344, 246] on div "june_2025_monthly_statement.pdf" at bounding box center [307, 246] width 140 height 10
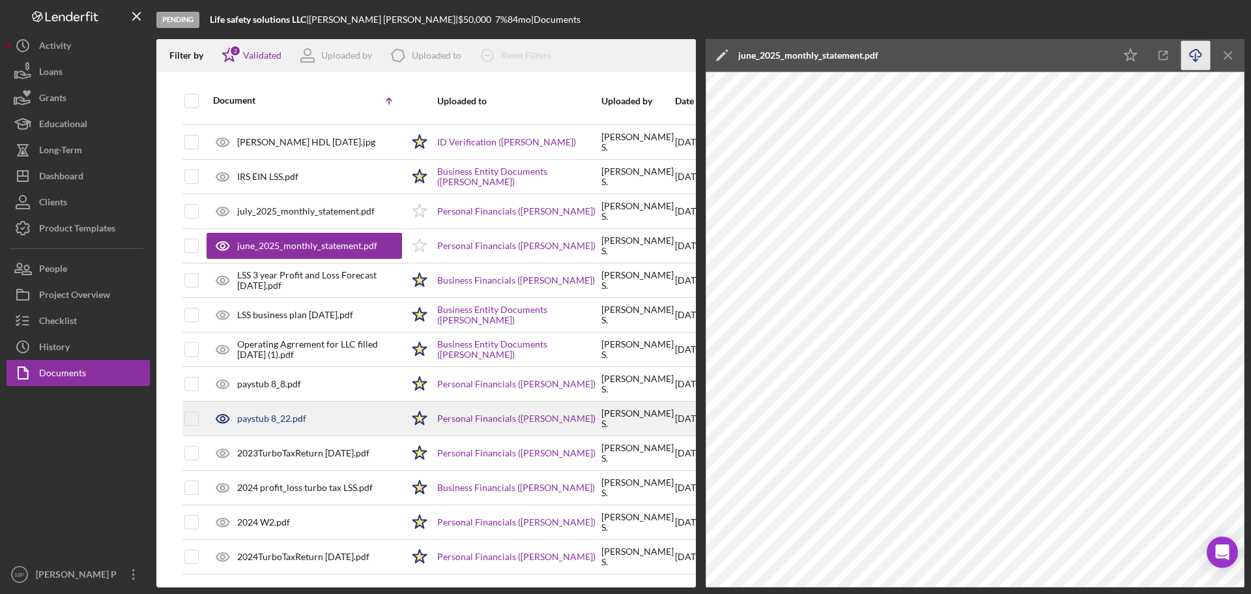
click at [1193, 51] on icon "button" at bounding box center [1195, 53] width 11 height 7
click at [416, 245] on icon "Icon/Star" at bounding box center [419, 245] width 33 height 33
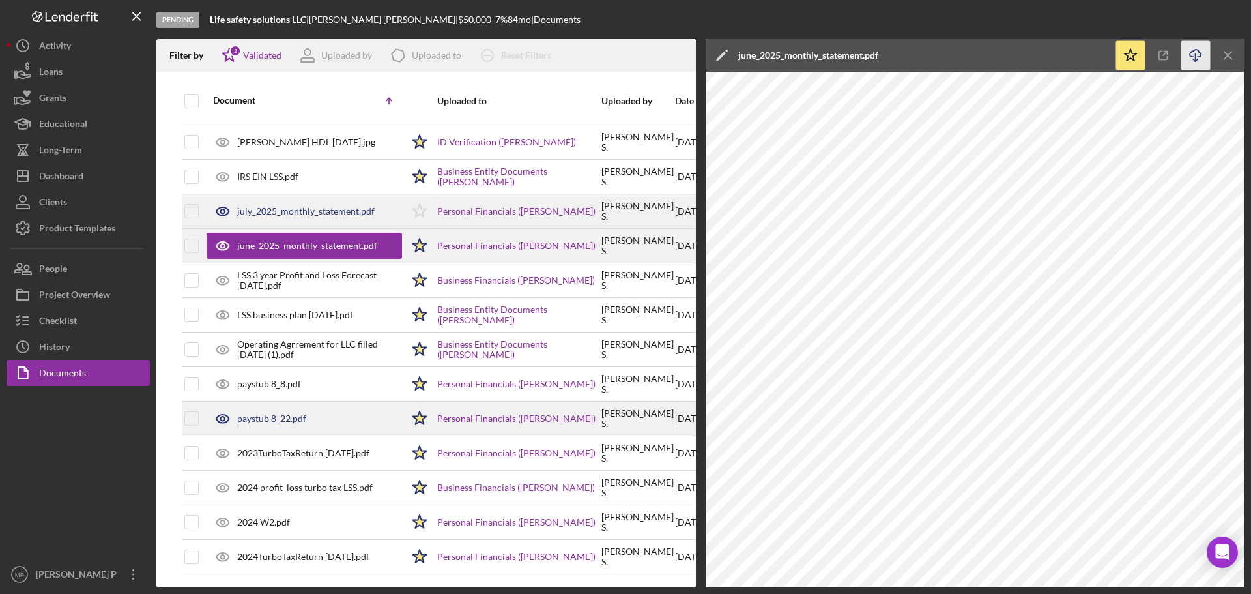
click at [327, 216] on div "july_2025_monthly_statement.pdf" at bounding box center [306, 211] width 138 height 10
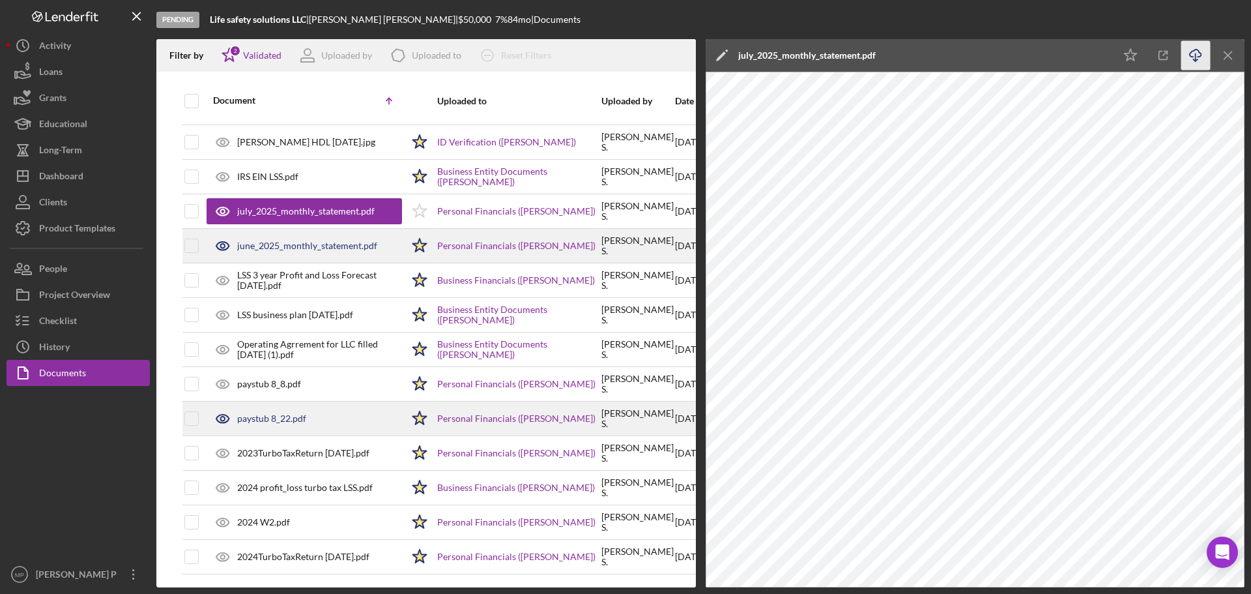
click at [1197, 57] on icon "Icon/Download" at bounding box center [1196, 55] width 29 height 29
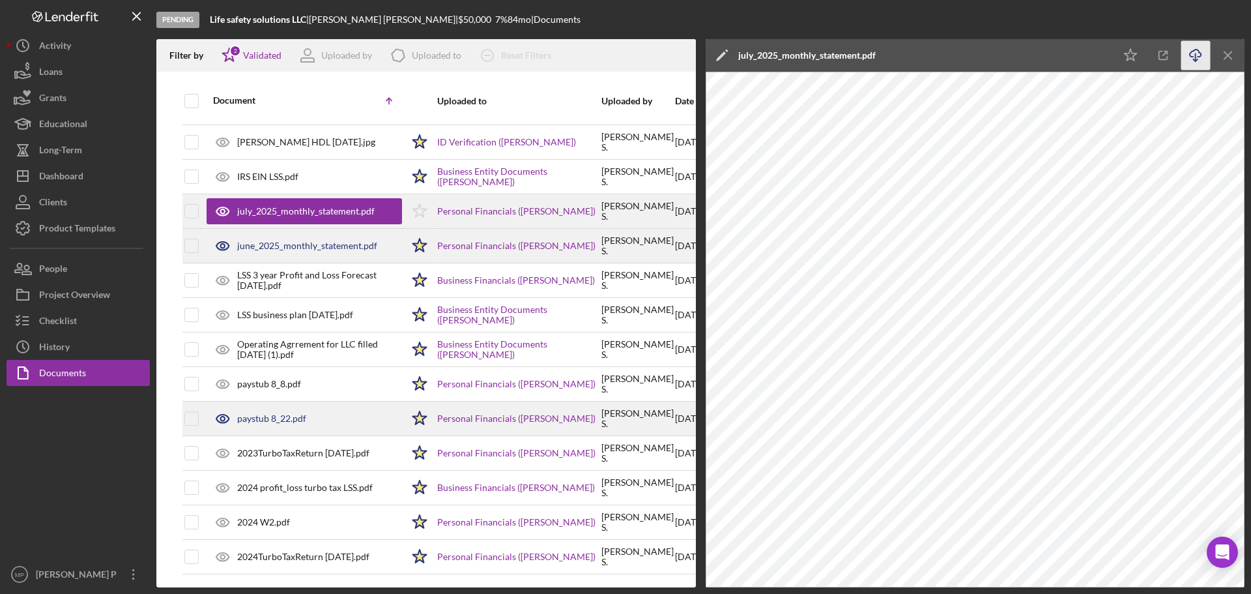
click at [425, 211] on polygon at bounding box center [420, 210] width 14 height 13
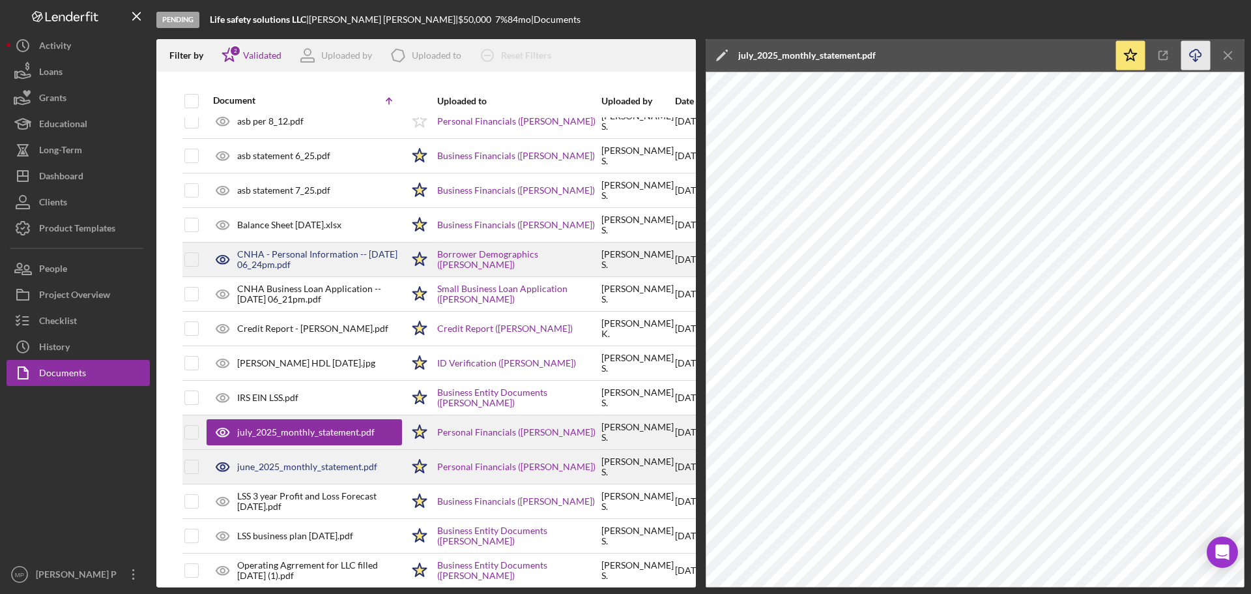
scroll to position [78, 0]
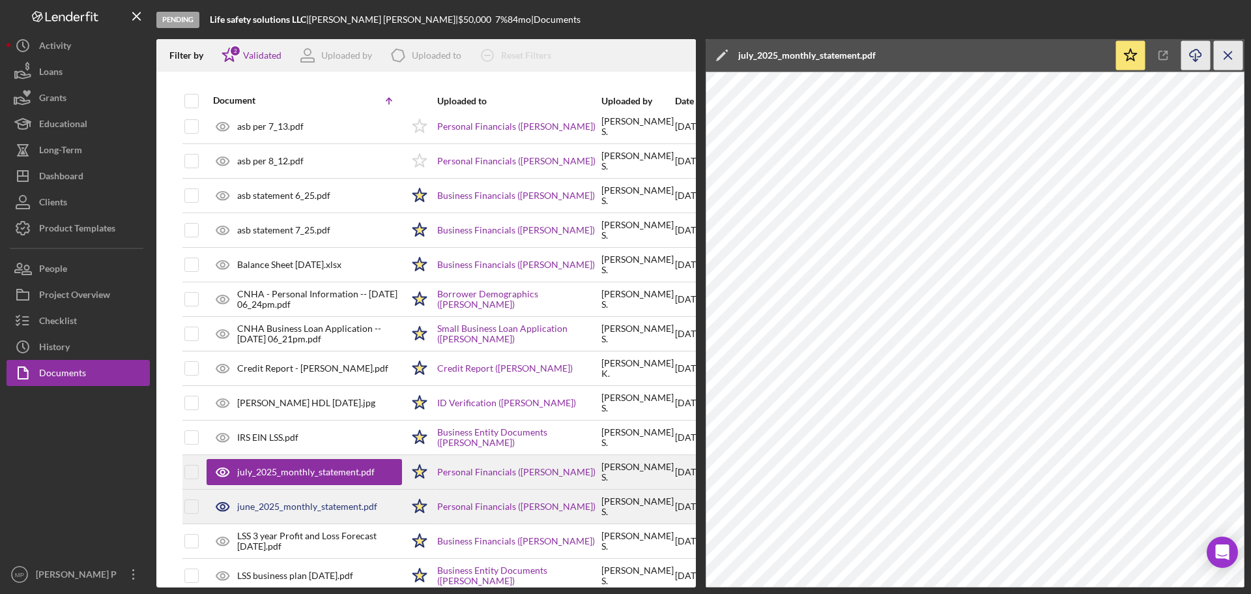
click at [1231, 56] on icon "Icon/Menu Close" at bounding box center [1228, 55] width 29 height 29
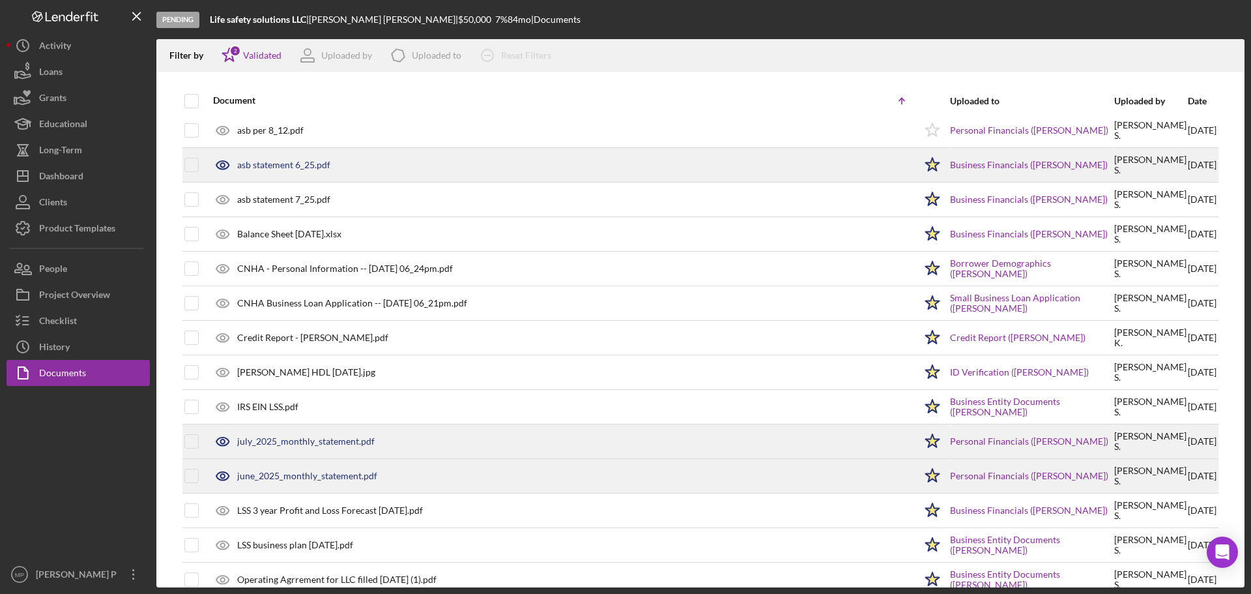
scroll to position [0, 0]
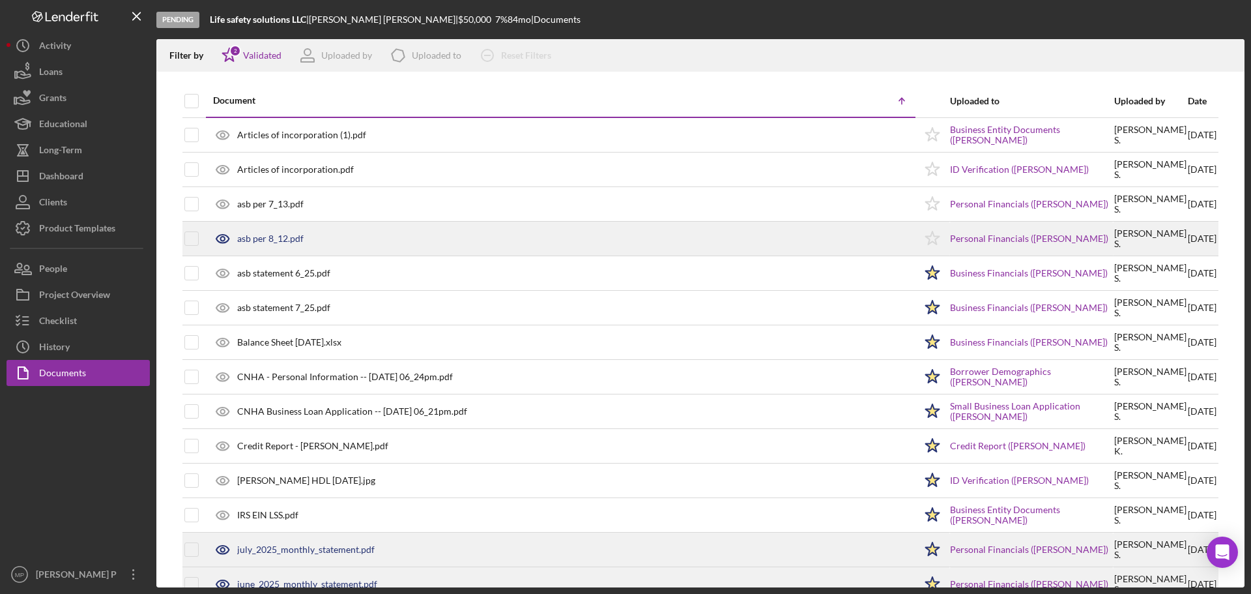
click at [278, 237] on div "asb per 8_12.pdf" at bounding box center [270, 238] width 66 height 10
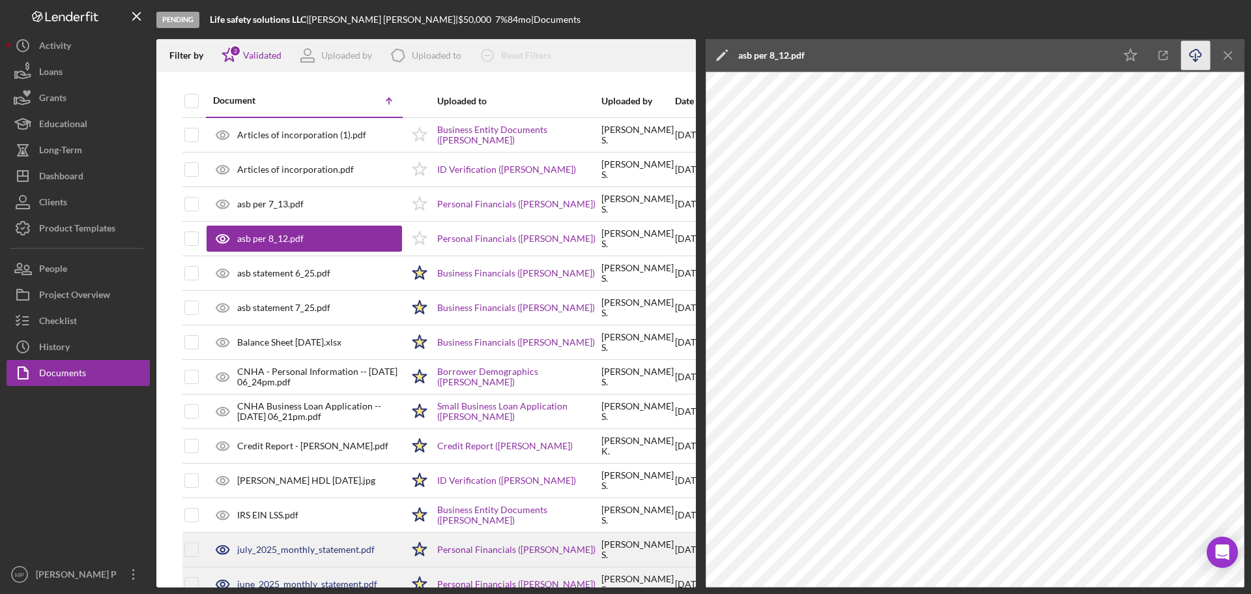
click at [1196, 53] on line "button" at bounding box center [1196, 56] width 0 height 7
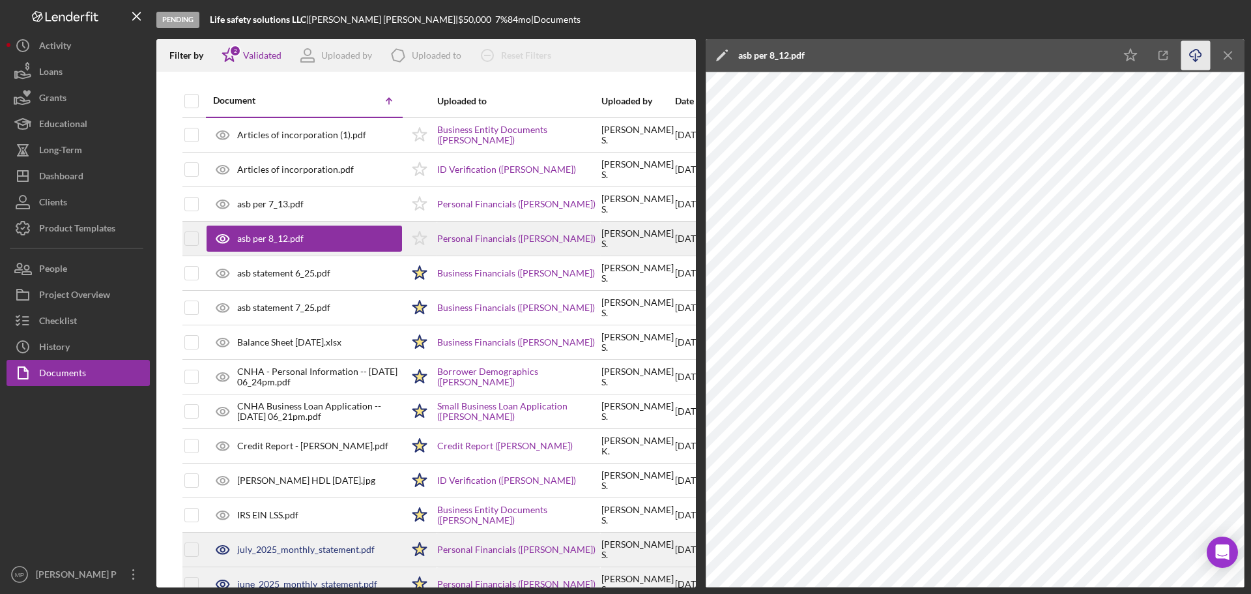
click at [423, 239] on polygon at bounding box center [420, 237] width 14 height 13
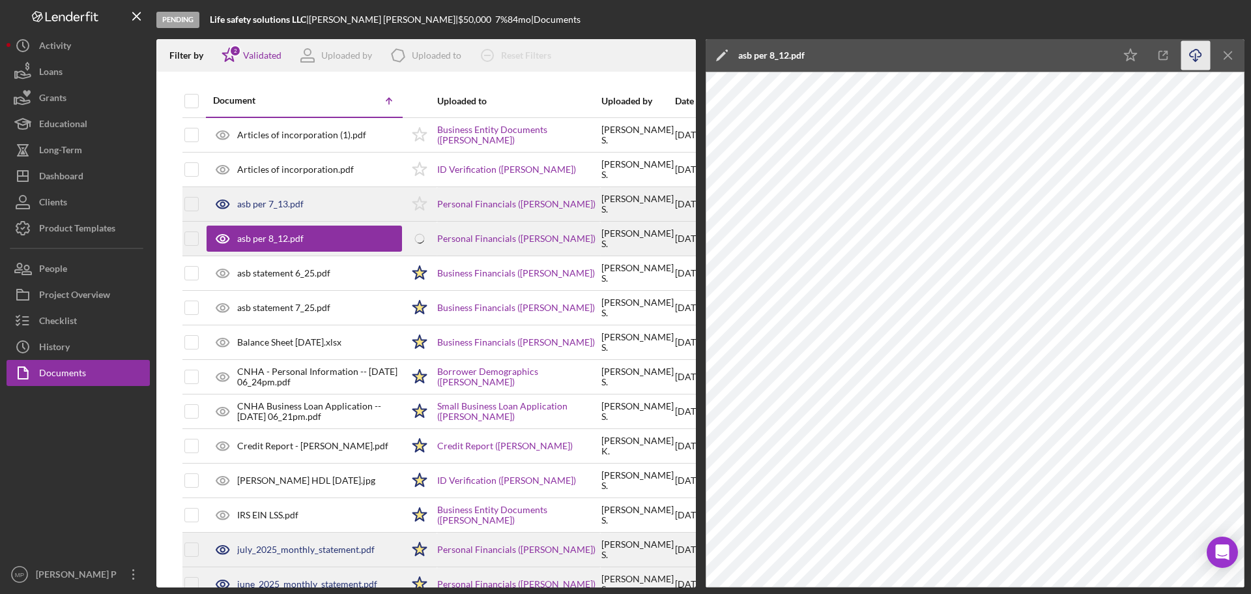
click at [294, 205] on div "asb per 7_13.pdf" at bounding box center [270, 204] width 66 height 10
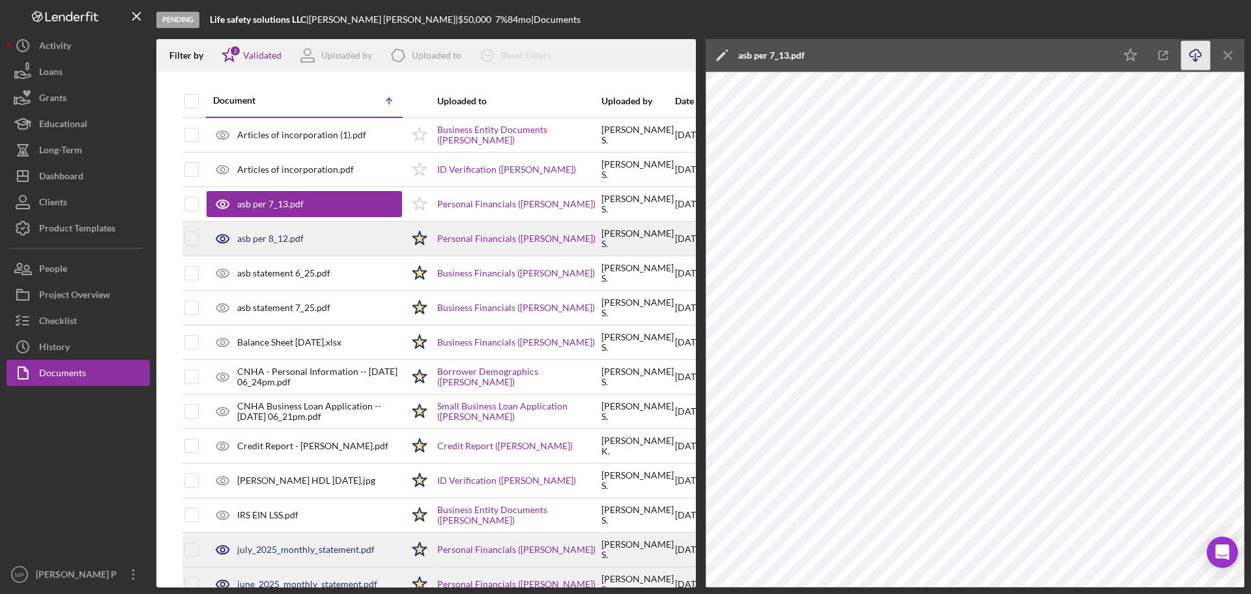
click at [1200, 53] on icon "Icon/Download" at bounding box center [1196, 55] width 29 height 29
click at [1134, 51] on icon "Icon/Star" at bounding box center [1130, 55] width 29 height 29
click at [269, 234] on div "asb per 8_12.pdf" at bounding box center [270, 238] width 66 height 10
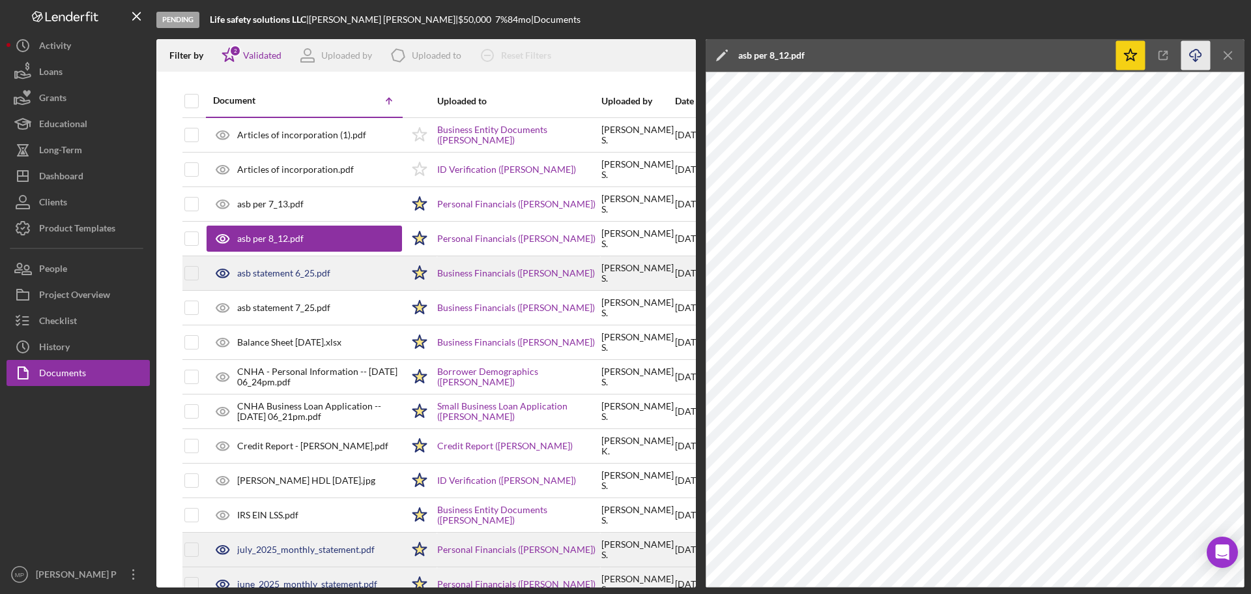
click at [284, 272] on div "asb statement 6_25.pdf" at bounding box center [283, 273] width 93 height 10
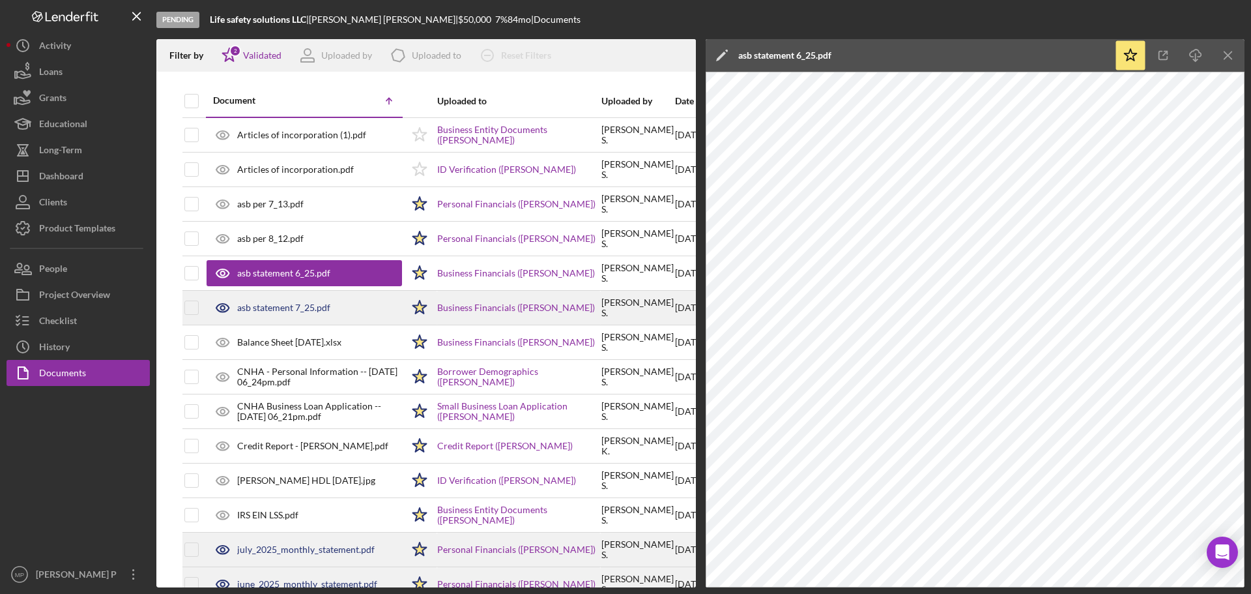
click at [289, 305] on div "asb statement 7_25.pdf" at bounding box center [283, 307] width 93 height 10
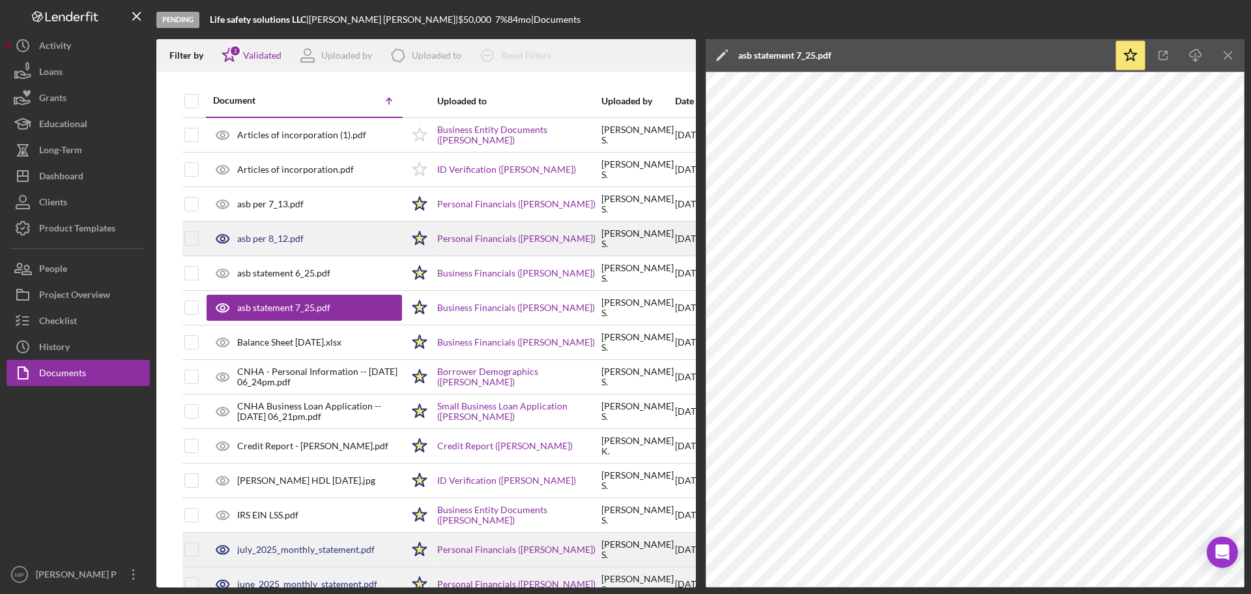
click at [280, 237] on div "asb per 8_12.pdf" at bounding box center [270, 238] width 66 height 10
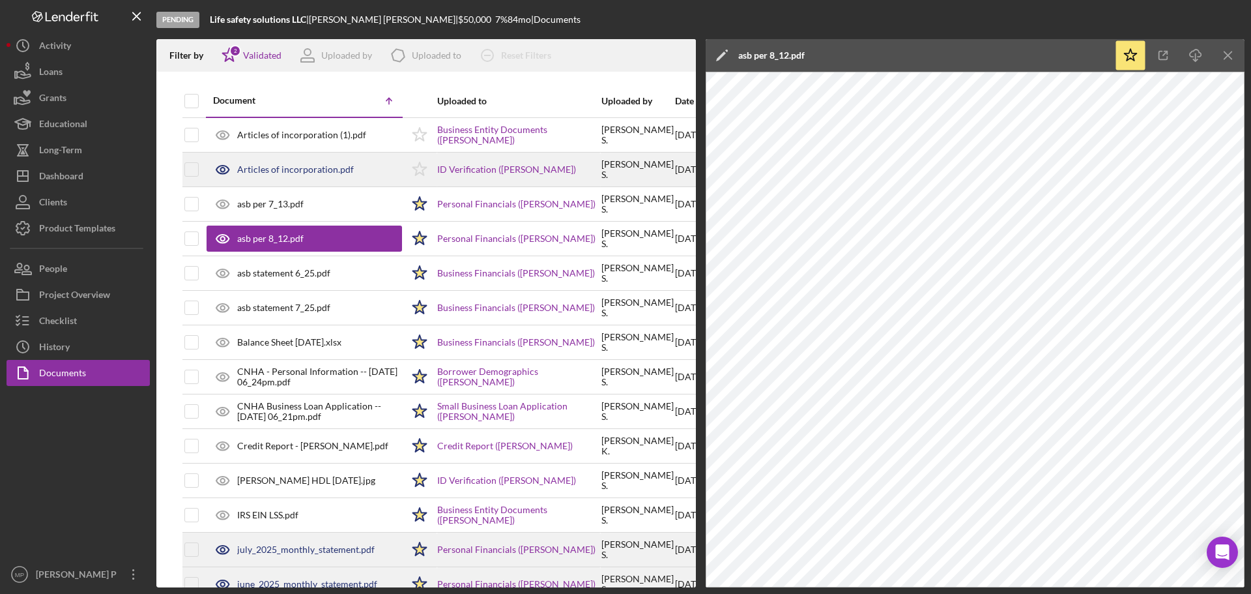
click at [319, 168] on div "Articles of incorporation.pdf" at bounding box center [295, 169] width 117 height 10
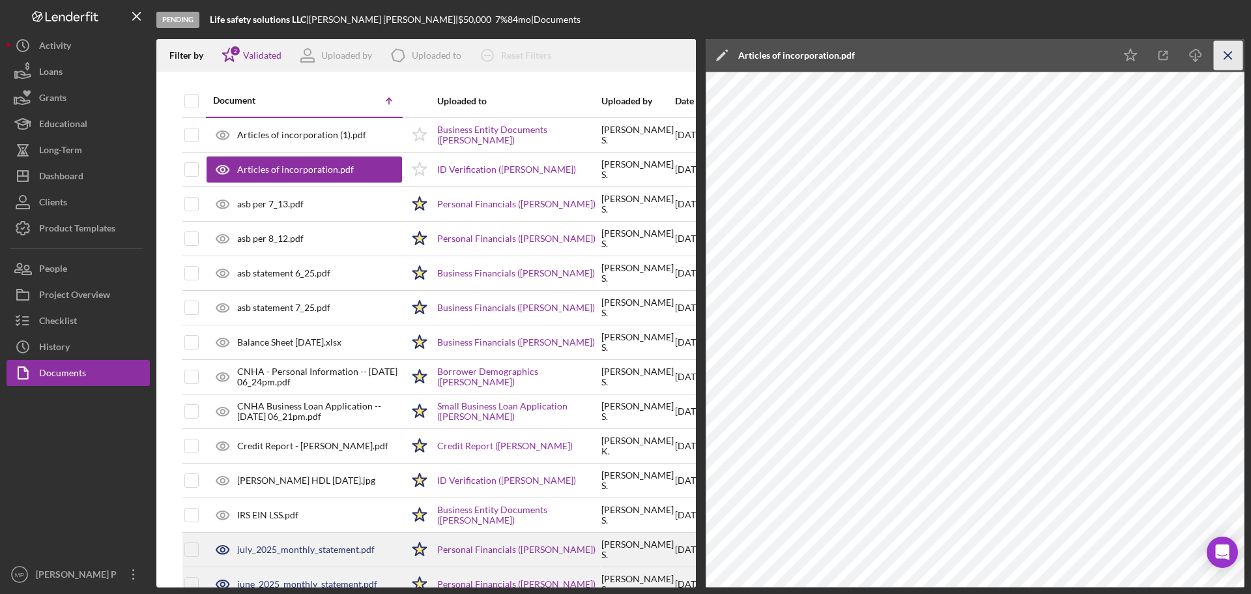
click at [1225, 61] on icon "Icon/Menu Close" at bounding box center [1228, 55] width 29 height 29
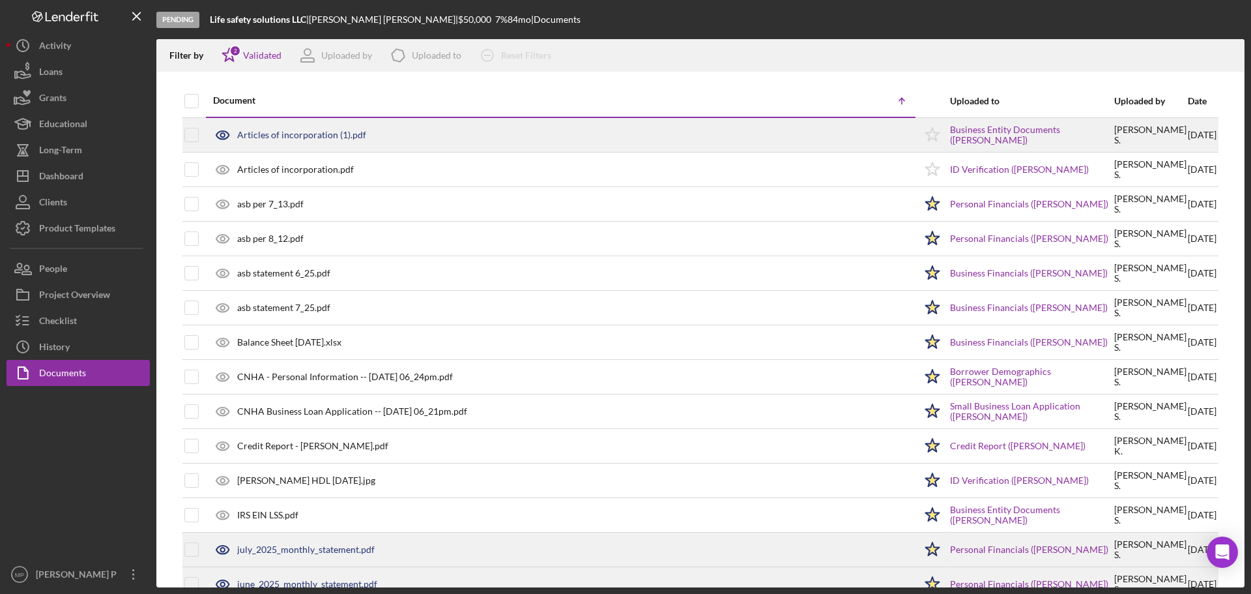
click at [328, 138] on div "Articles of incorporation (1).pdf" at bounding box center [301, 135] width 129 height 10
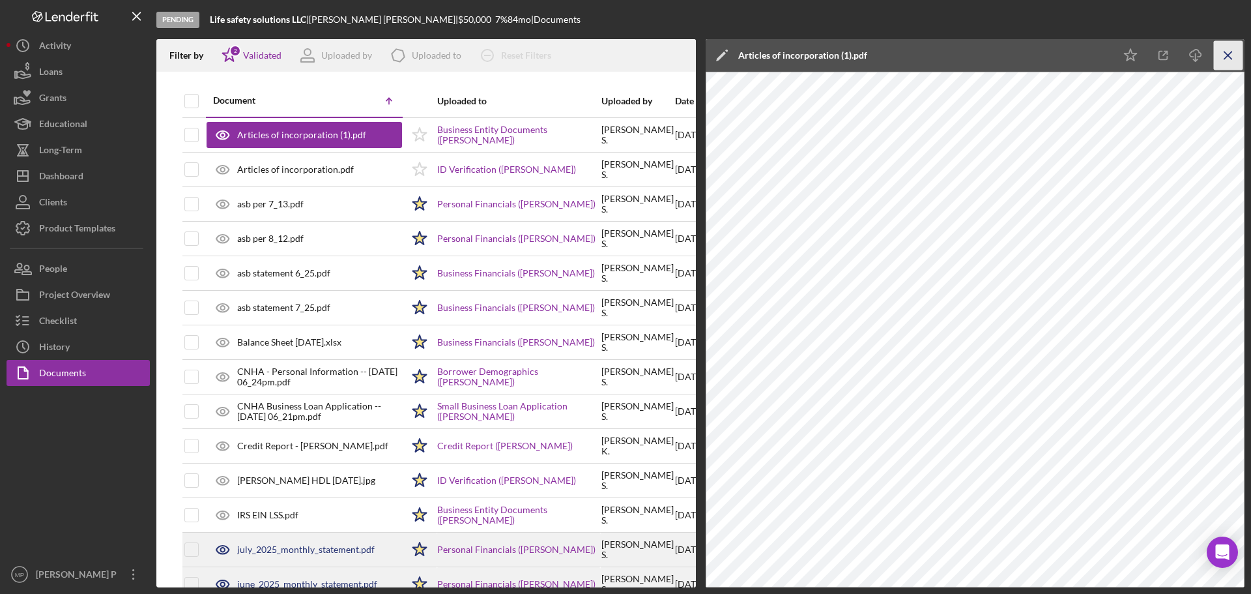
click at [1225, 54] on icon "Icon/Menu Close" at bounding box center [1228, 55] width 29 height 29
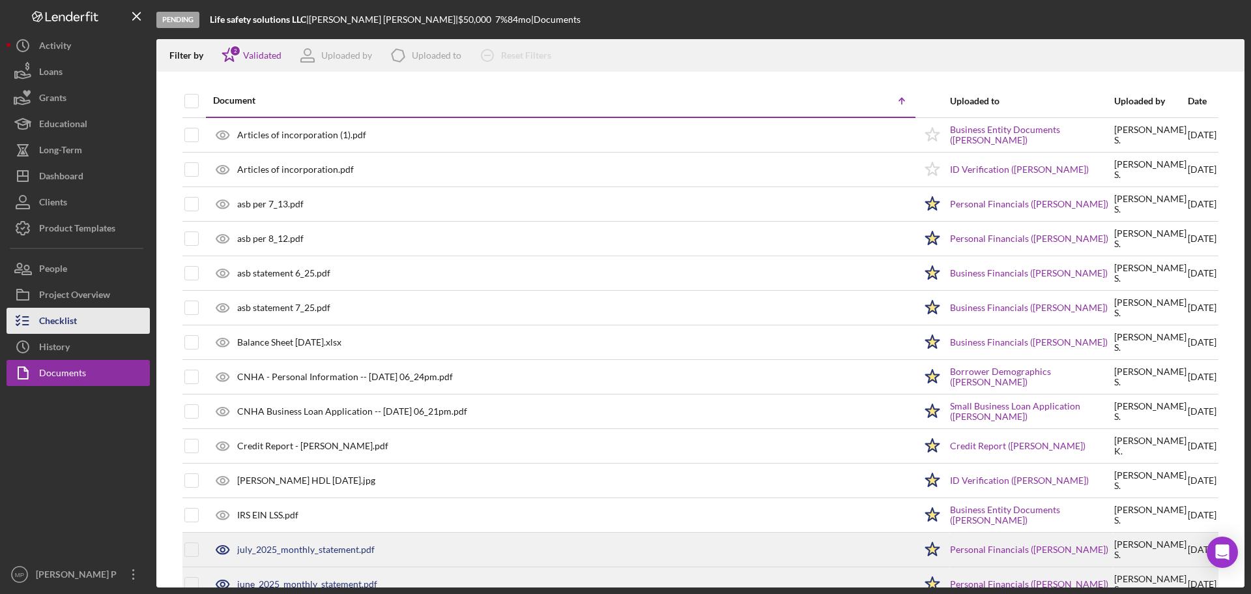
click at [71, 322] on div "Checklist" at bounding box center [58, 322] width 38 height 29
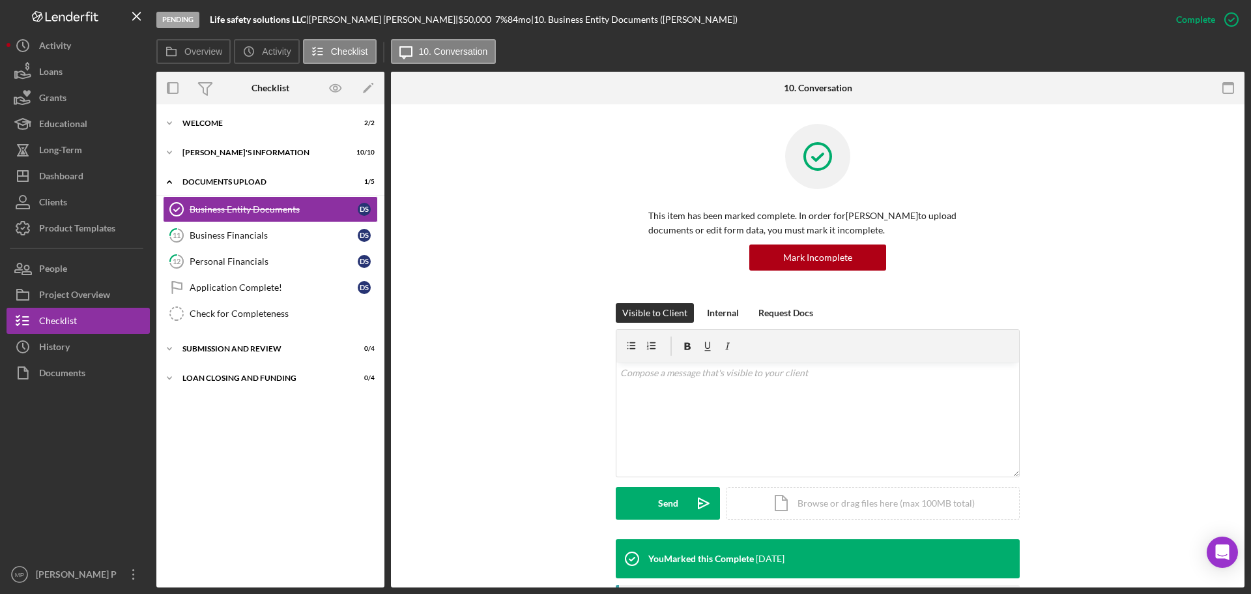
drag, startPoint x: 514, startPoint y: 223, endPoint x: 517, endPoint y: 237, distance: 14.1
click at [514, 223] on div "This item has been marked complete. In order for [PERSON_NAME] to upload docume…" at bounding box center [818, 213] width 815 height 179
click at [78, 272] on button "People" at bounding box center [78, 268] width 143 height 26
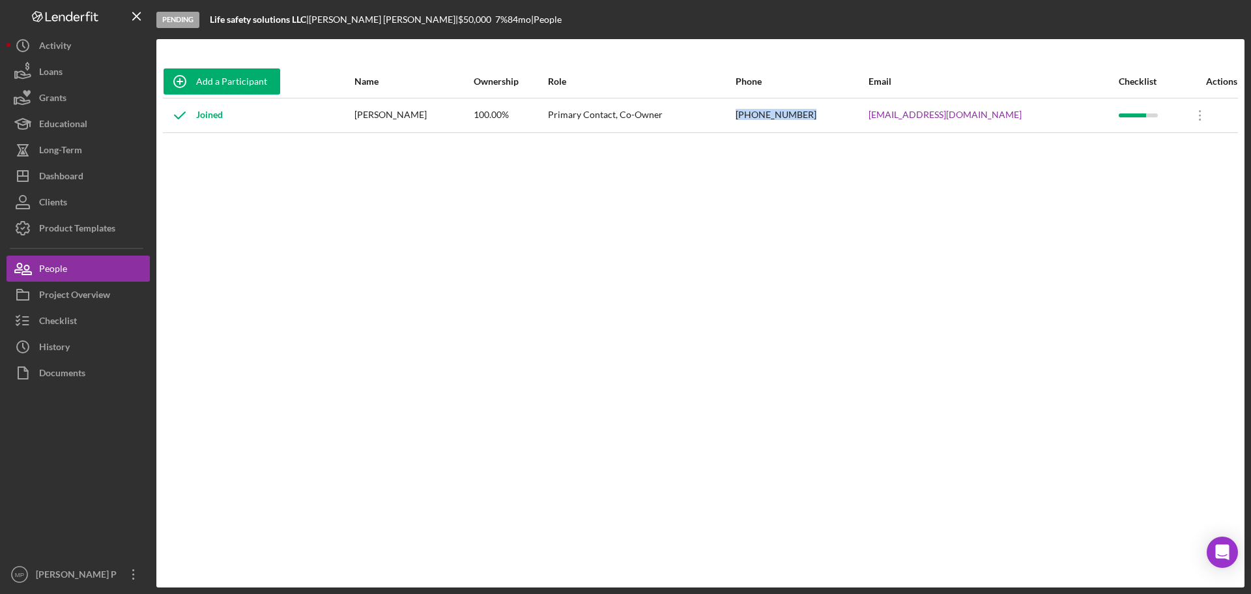
drag, startPoint x: 812, startPoint y: 113, endPoint x: 745, endPoint y: 118, distance: 67.3
click at [745, 118] on tr "Joined [PERSON_NAME] 100.00% Primary Contact, Co-Owner [PHONE_NUMBER] [EMAIL_AD…" at bounding box center [700, 115] width 1075 height 35
copy tr "[PHONE_NUMBER]"
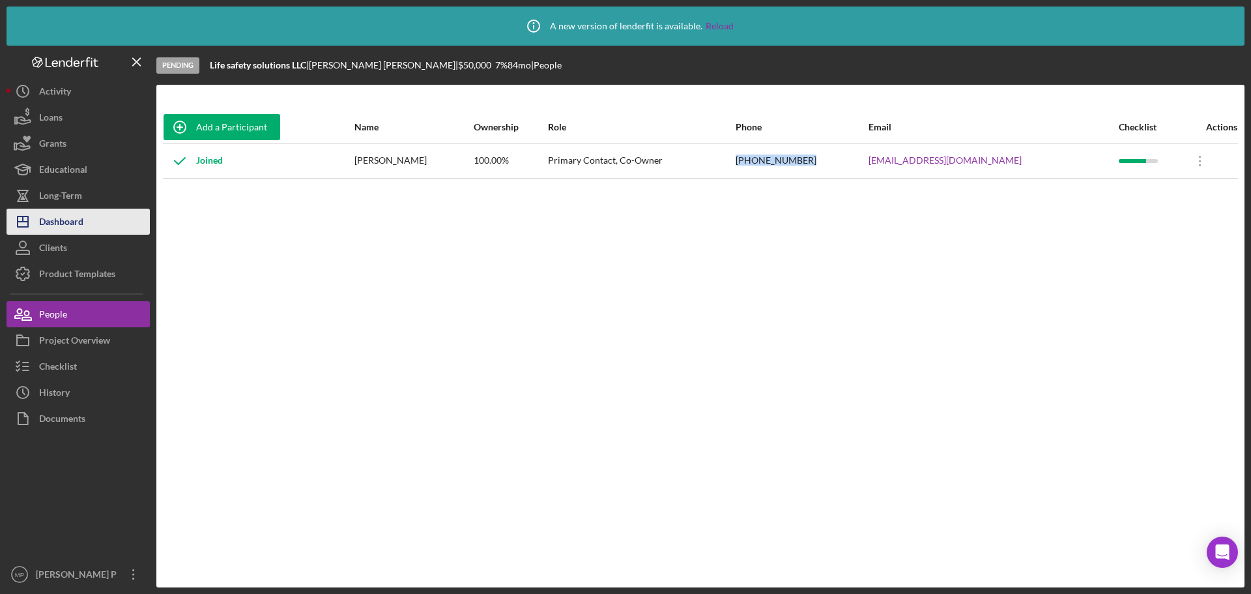
click at [103, 224] on button "Icon/Dashboard Dashboard" at bounding box center [78, 222] width 143 height 26
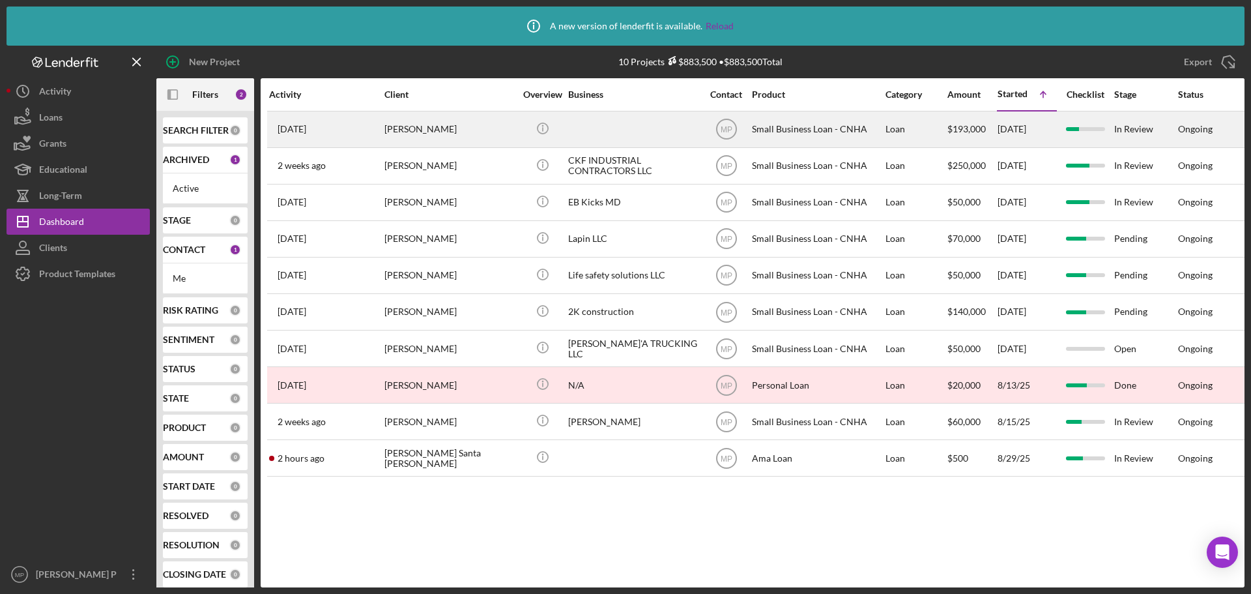
click at [434, 130] on div "[PERSON_NAME]" at bounding box center [450, 129] width 130 height 35
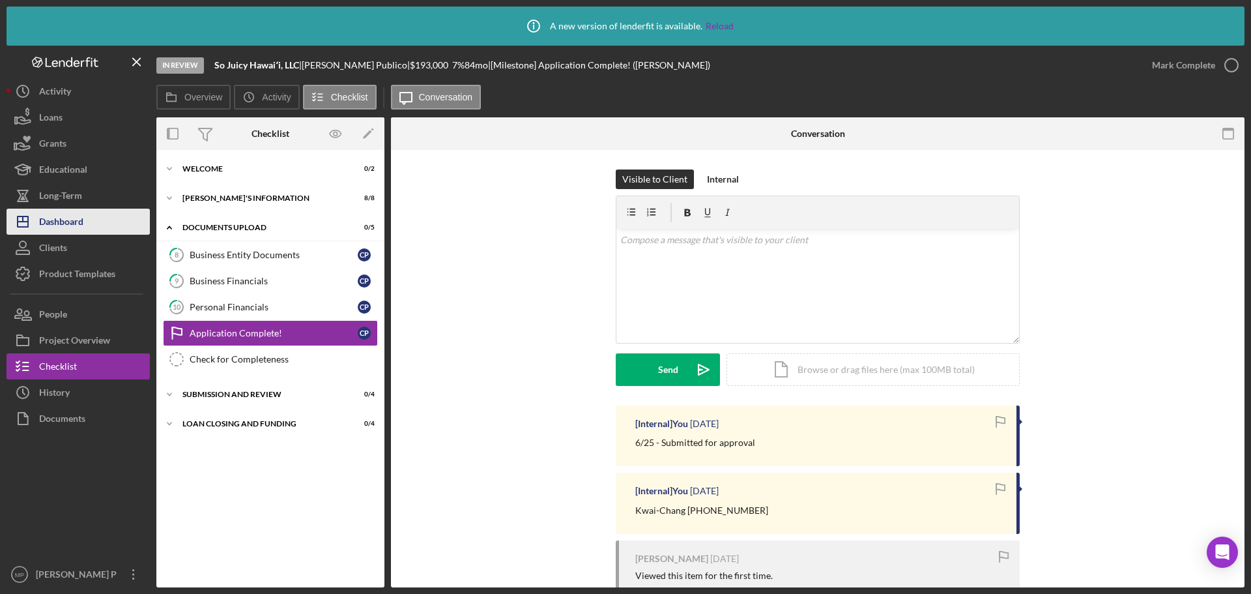
click at [86, 214] on button "Icon/Dashboard Dashboard" at bounding box center [78, 222] width 143 height 26
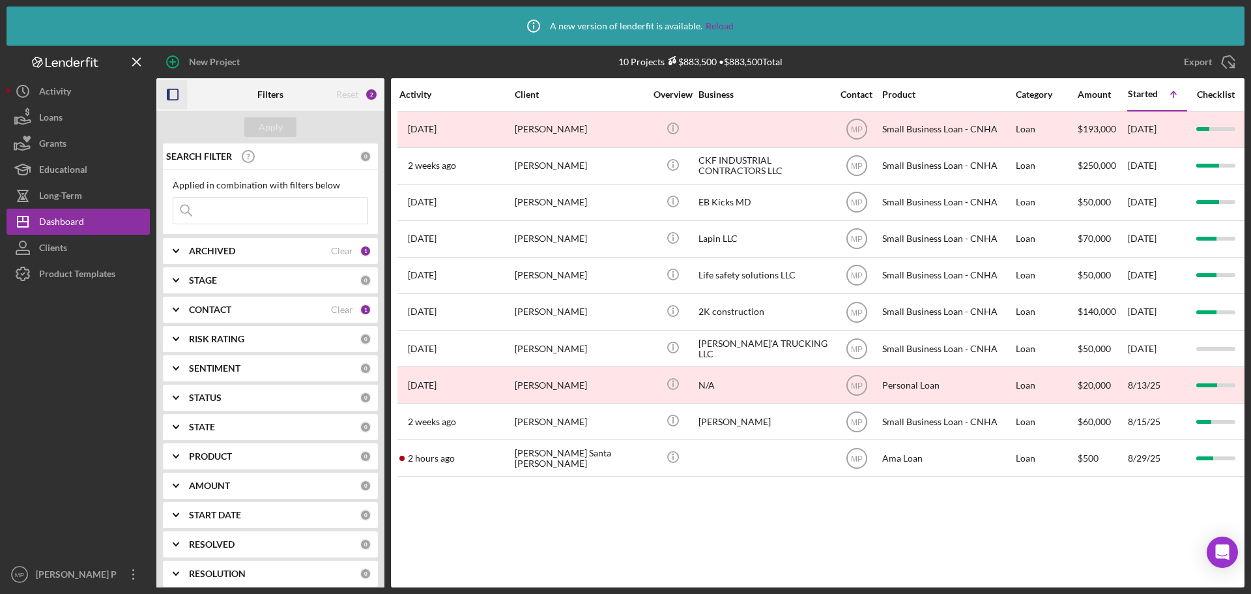
click at [174, 96] on icon "button" at bounding box center [172, 94] width 29 height 29
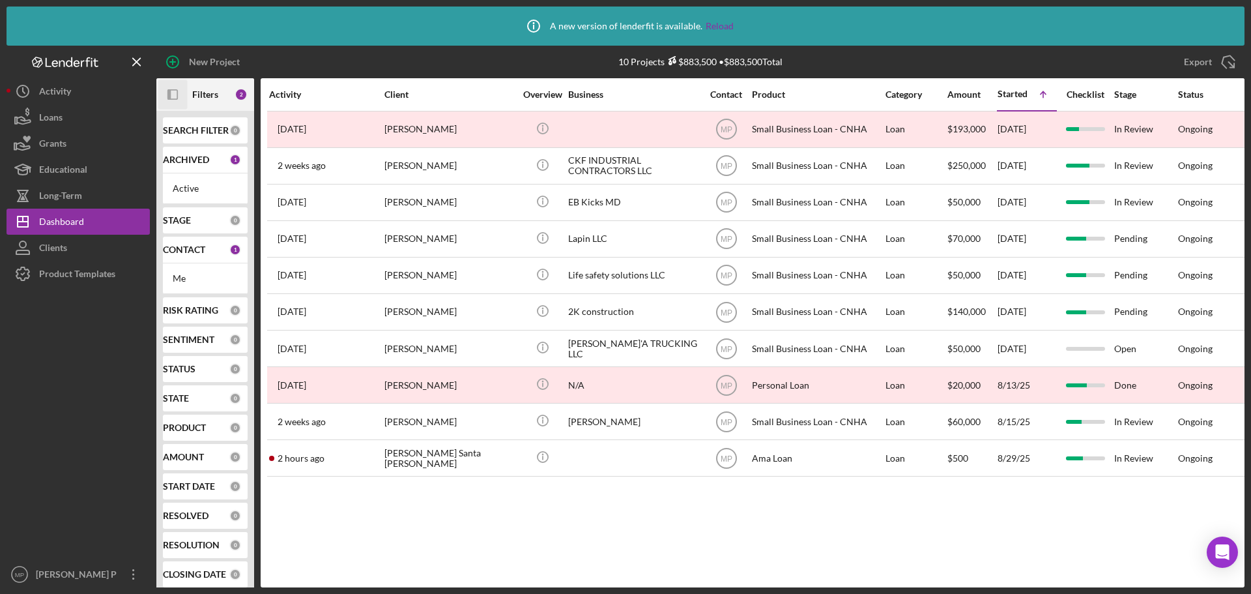
click at [175, 92] on icon "Icon/Panel Side Expand" at bounding box center [172, 94] width 29 height 29
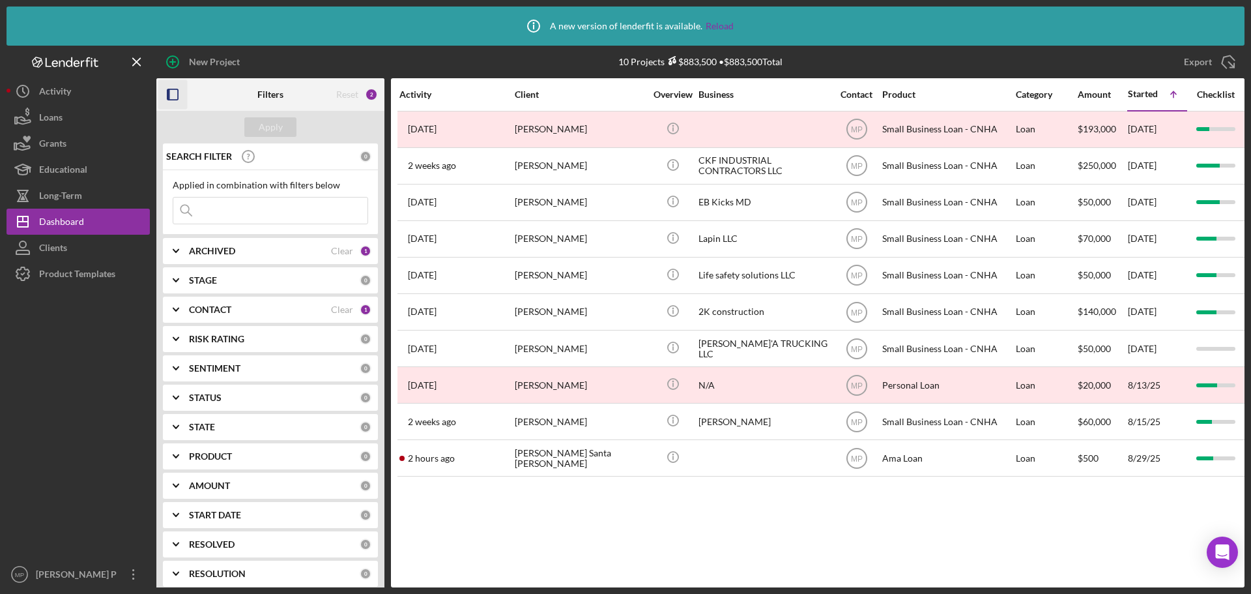
click at [177, 308] on icon "Icon/Expander" at bounding box center [176, 309] width 33 height 33
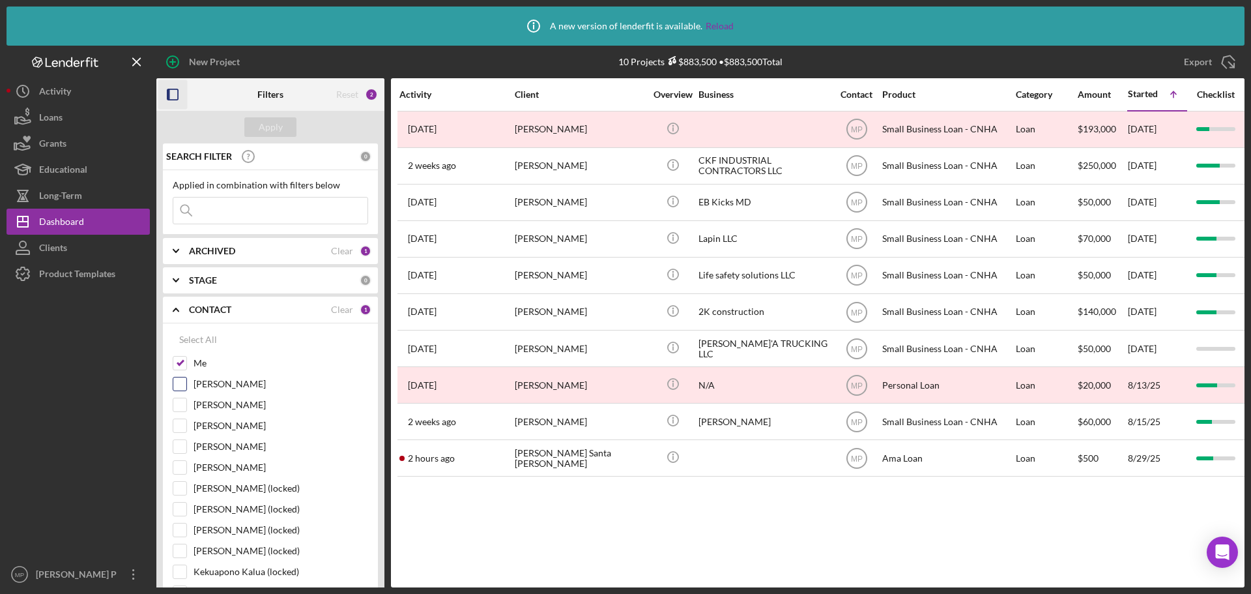
click at [182, 384] on input "[PERSON_NAME]" at bounding box center [179, 383] width 13 height 13
checkbox input "true"
click at [178, 362] on input "Me" at bounding box center [179, 363] width 13 height 13
checkbox input "false"
click at [269, 123] on div "Apply" at bounding box center [271, 127] width 24 height 20
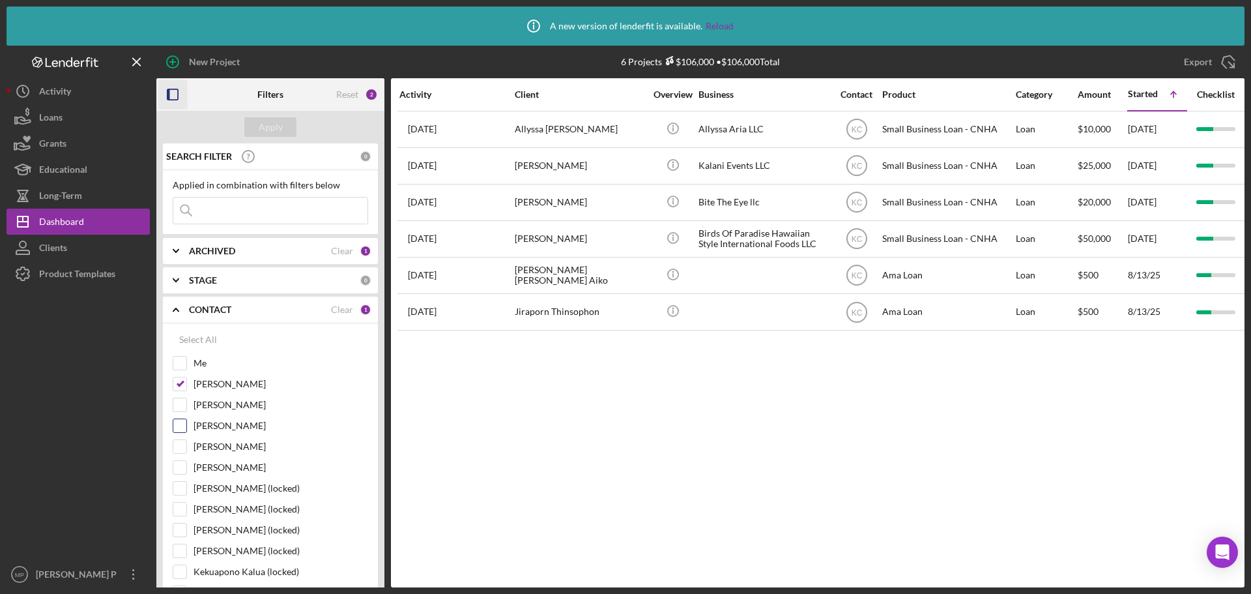
click at [180, 423] on input "[PERSON_NAME]" at bounding box center [179, 425] width 13 height 13
checkbox input "true"
click at [182, 383] on input "[PERSON_NAME]" at bounding box center [179, 383] width 13 height 13
checkbox input "false"
click at [280, 126] on div "Apply" at bounding box center [271, 127] width 24 height 20
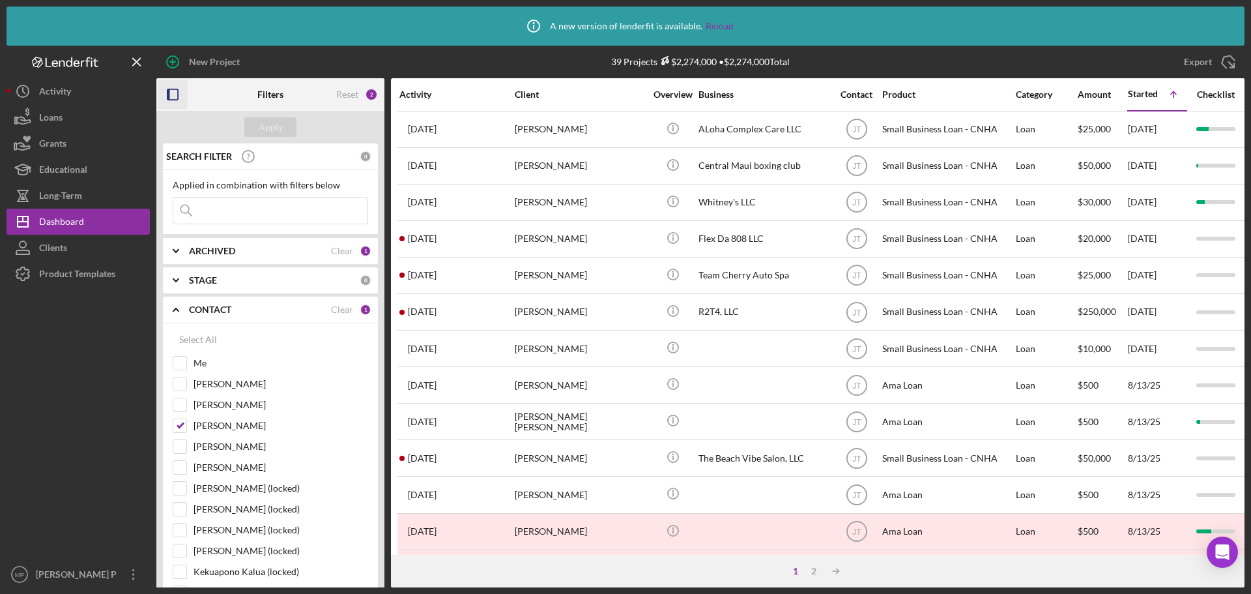
click at [177, 92] on icon "button" at bounding box center [172, 94] width 29 height 29
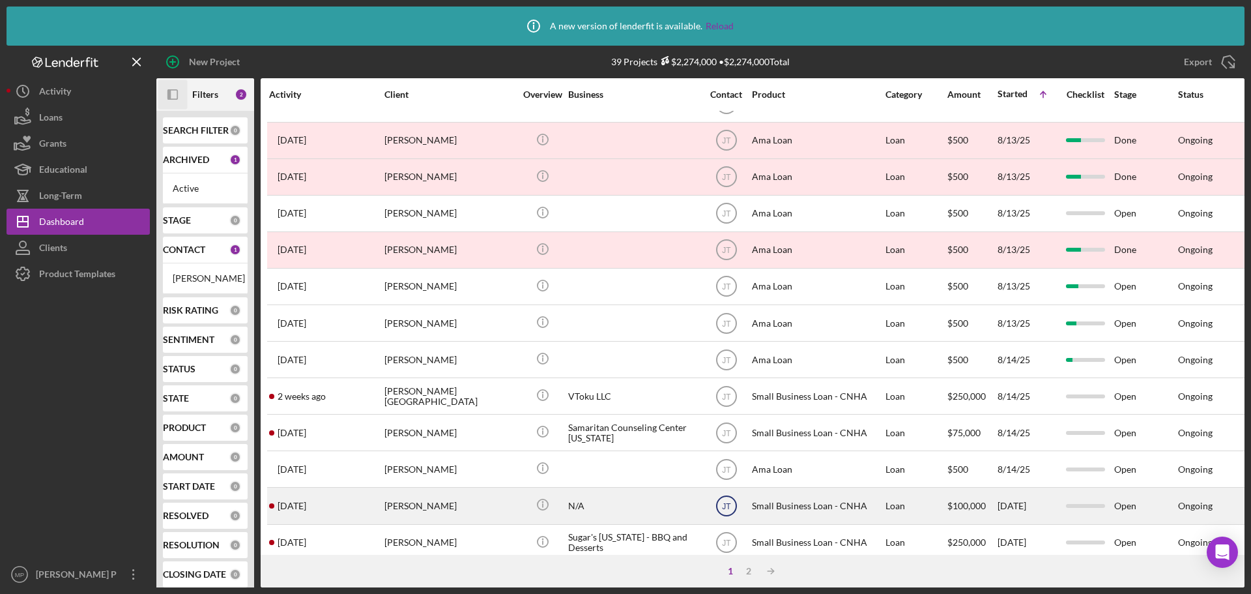
scroll to position [456, 0]
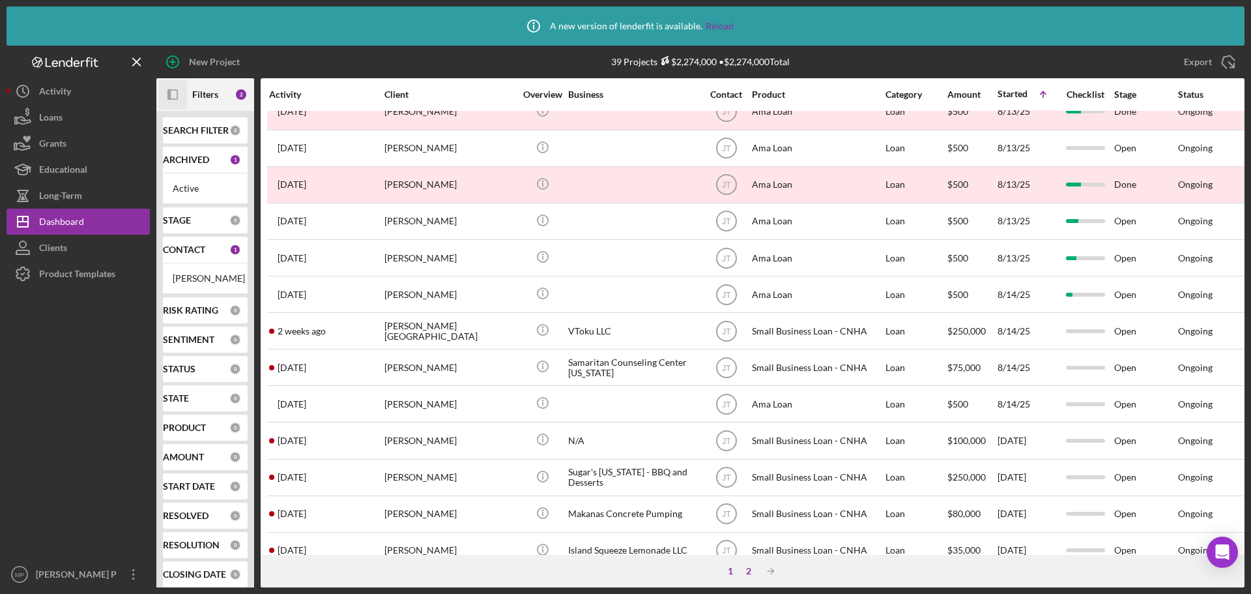
click at [746, 571] on div "2" at bounding box center [749, 571] width 18 height 10
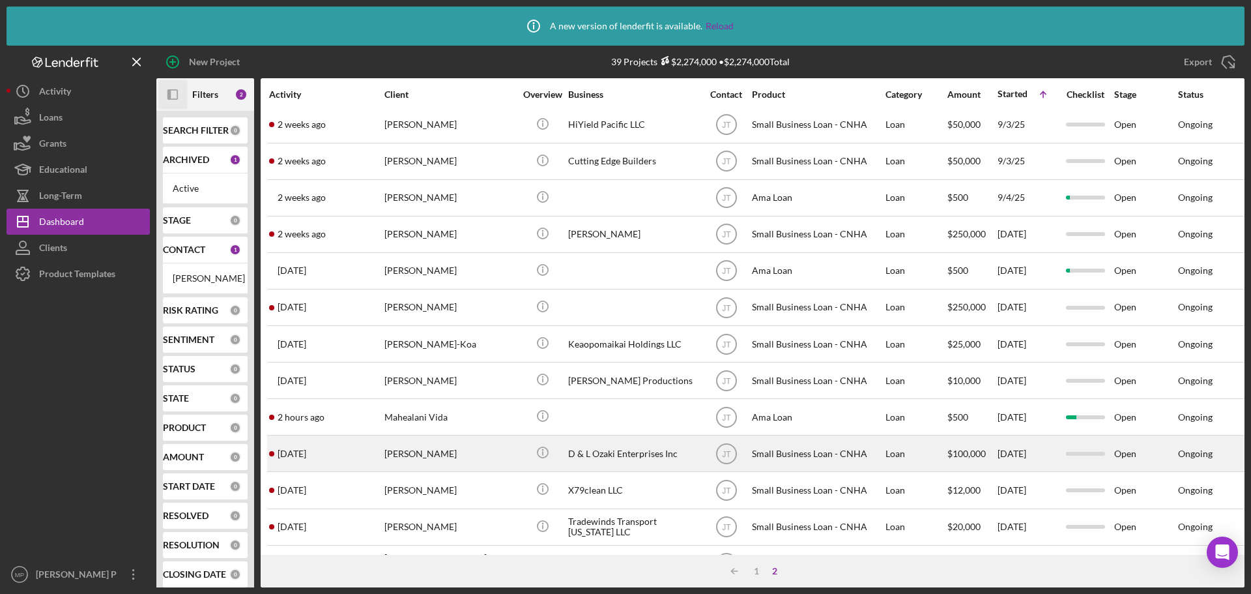
scroll to position [0, 0]
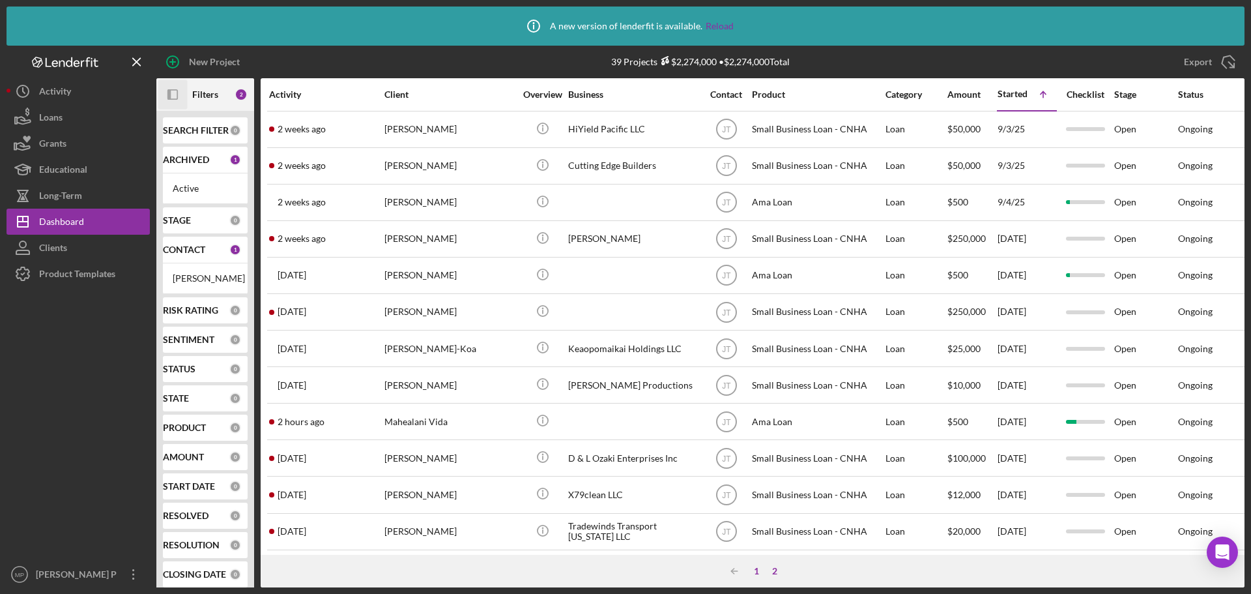
click at [759, 570] on div "1" at bounding box center [757, 571] width 18 height 10
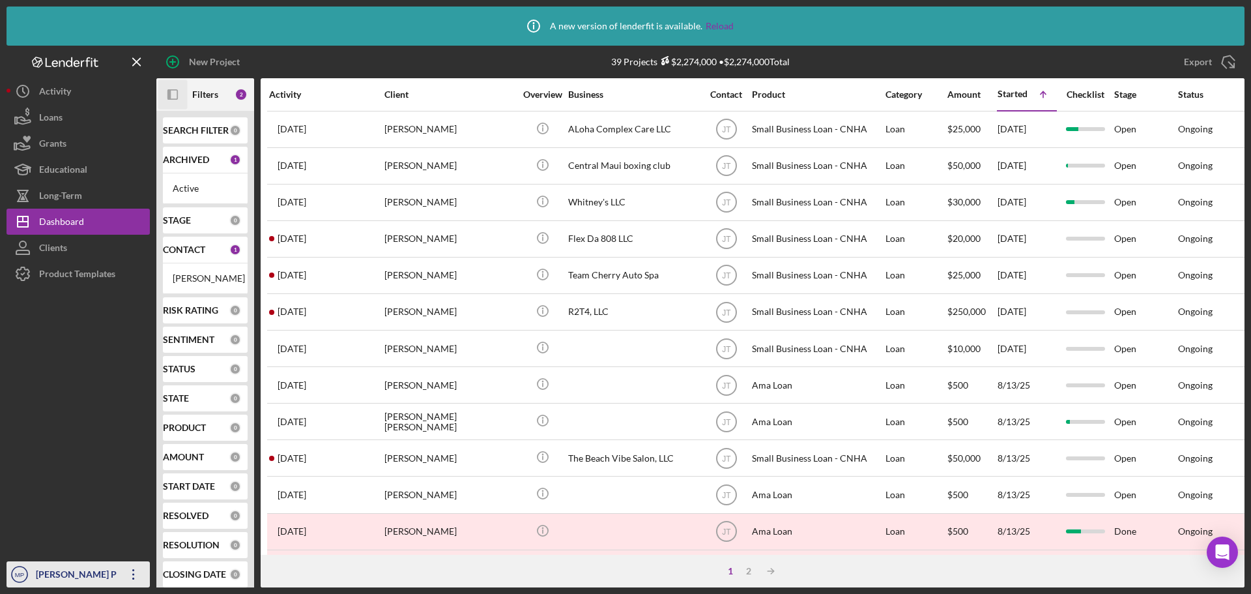
click at [138, 573] on icon "Icon/Overflow" at bounding box center [133, 574] width 33 height 33
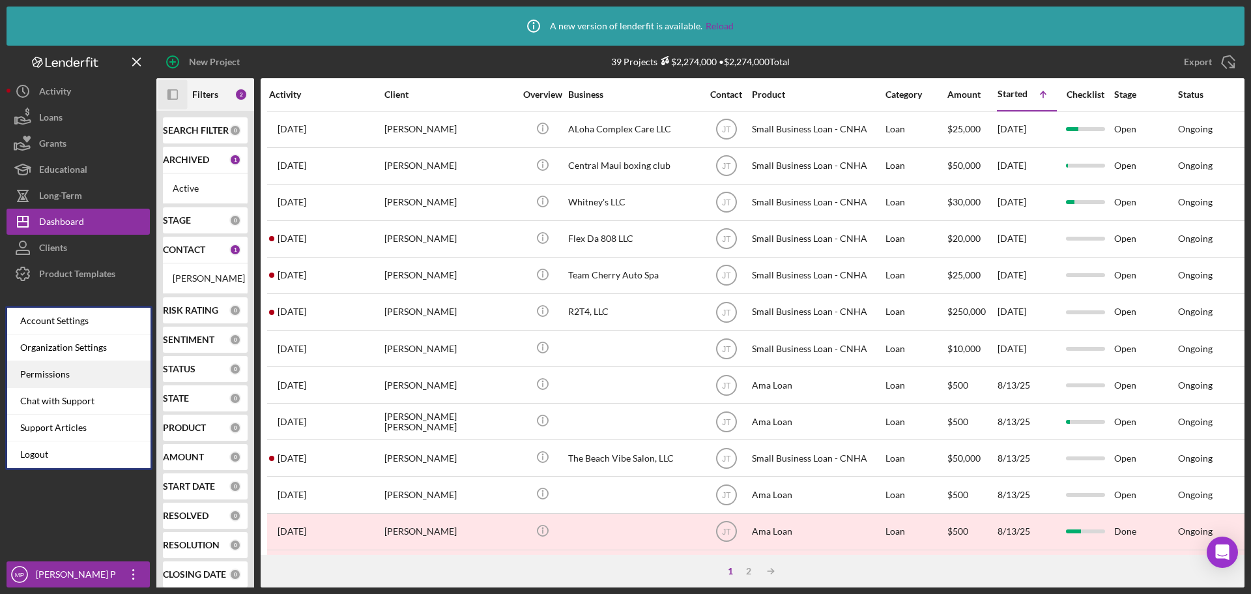
click at [50, 377] on div "Permissions" at bounding box center [78, 374] width 143 height 27
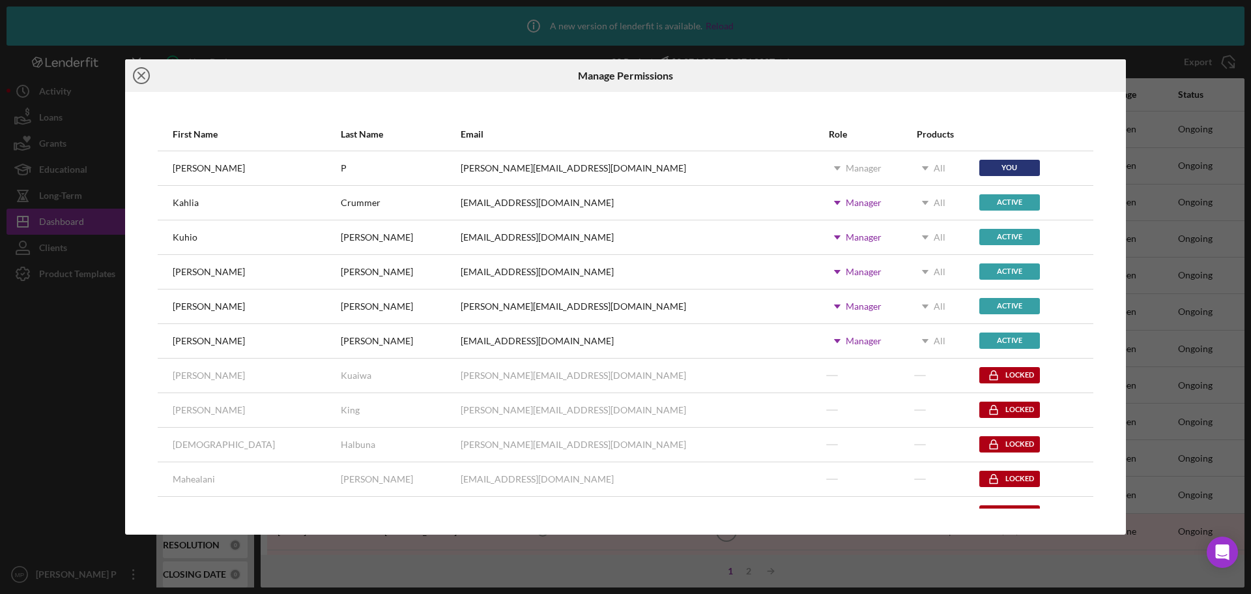
click at [142, 74] on icon "Icon/Close" at bounding box center [141, 75] width 33 height 33
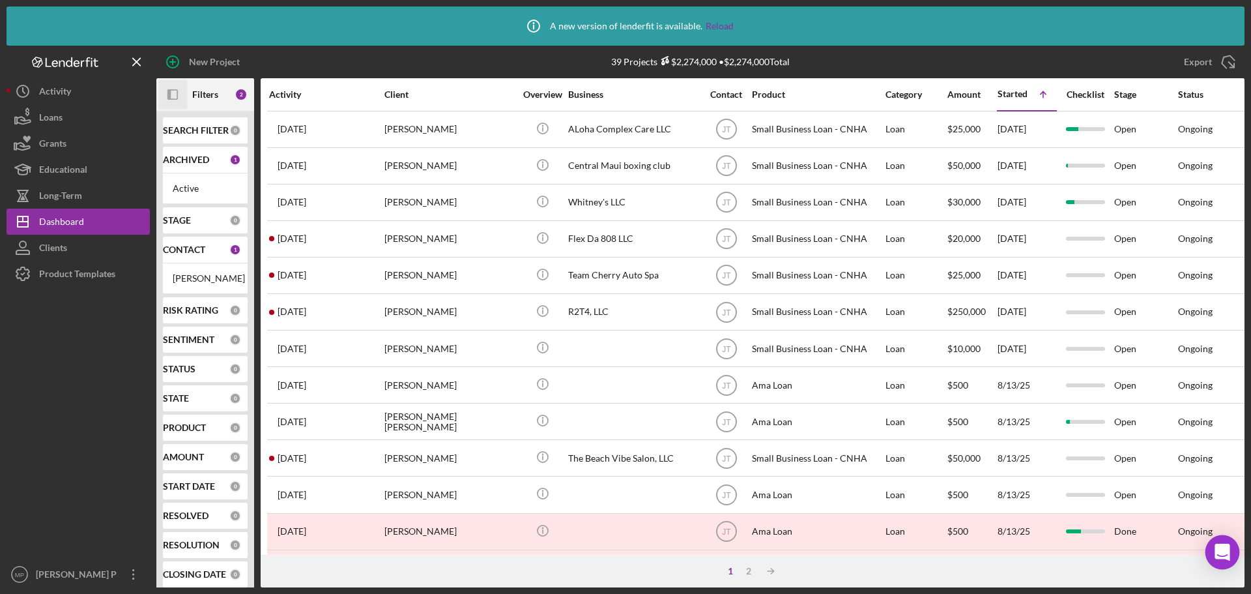
click at [1227, 551] on icon "Open Intercom Messenger" at bounding box center [1222, 552] width 15 height 17
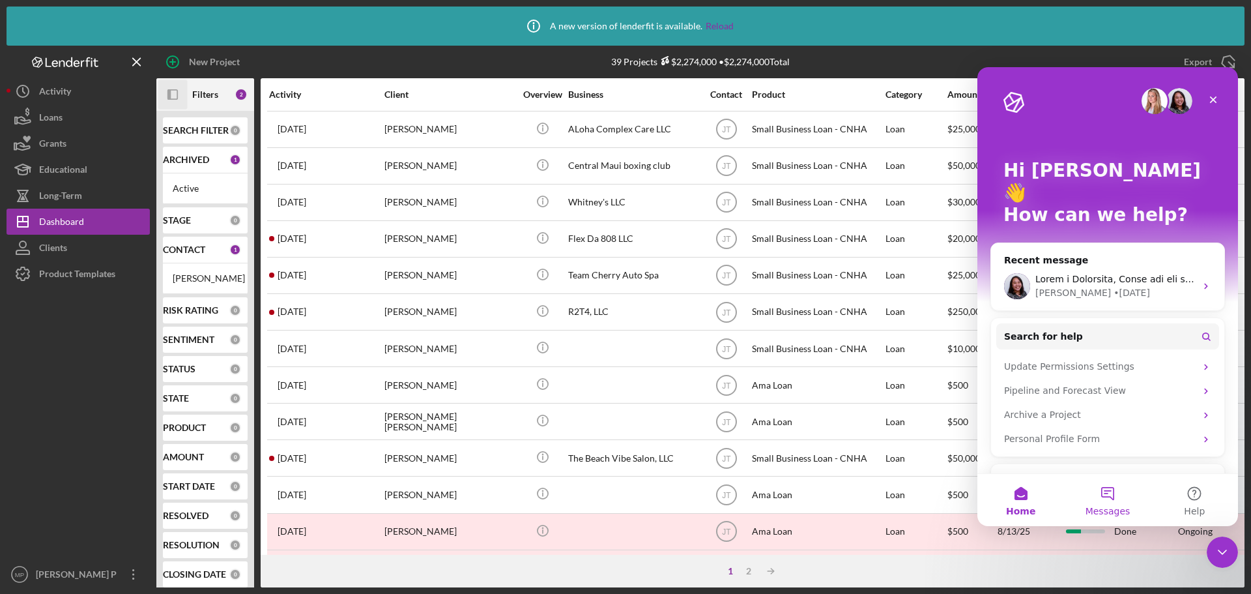
click at [1105, 489] on button "Messages" at bounding box center [1107, 500] width 87 height 52
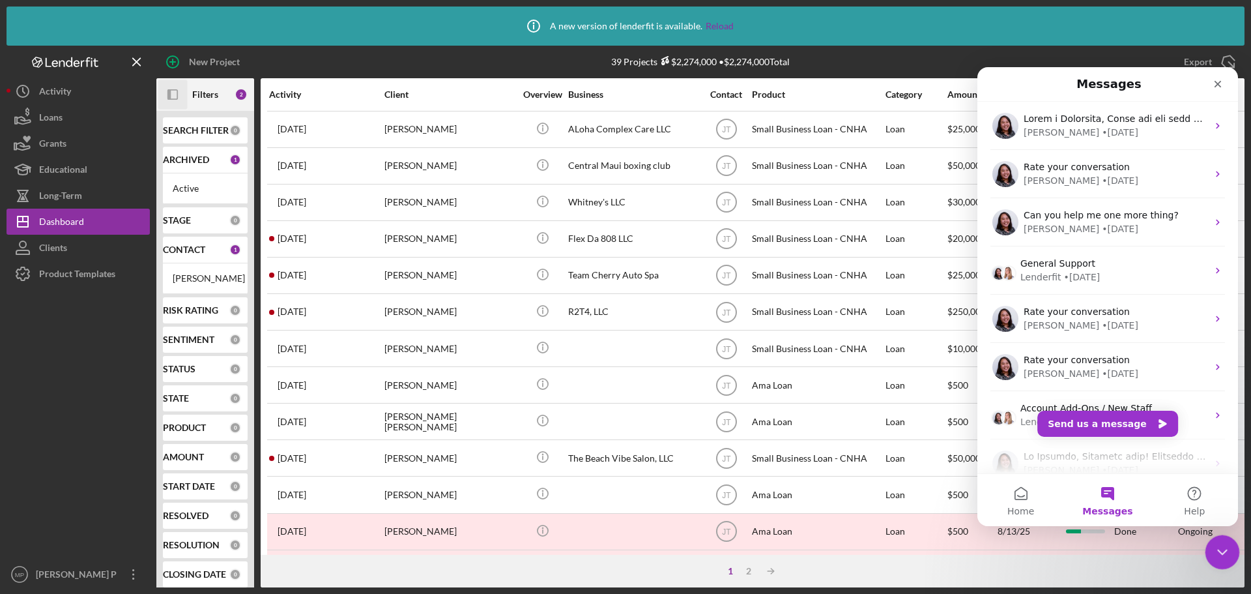
click at [1216, 551] on icon "Close Intercom Messenger" at bounding box center [1221, 550] width 16 height 16
